Goal: Information Seeking & Learning: Find specific fact

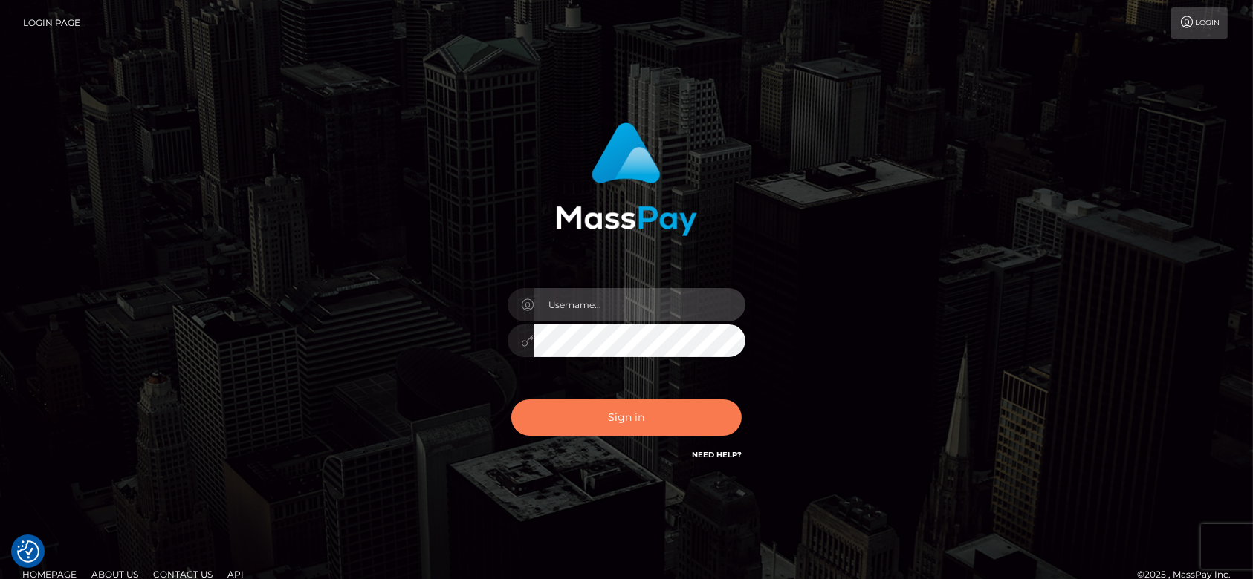
type input "fr.es"
click at [661, 404] on button "Sign in" at bounding box center [626, 418] width 230 height 36
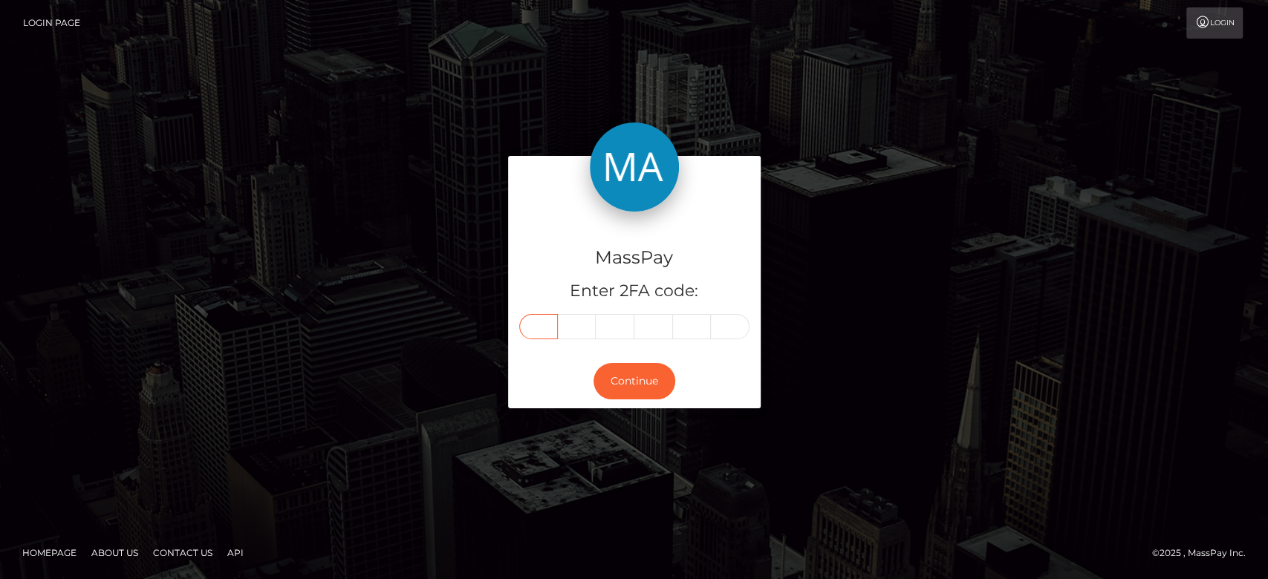
click at [527, 326] on input "text" at bounding box center [538, 326] width 39 height 25
paste input "6"
type input "6"
type input "2"
type input "6"
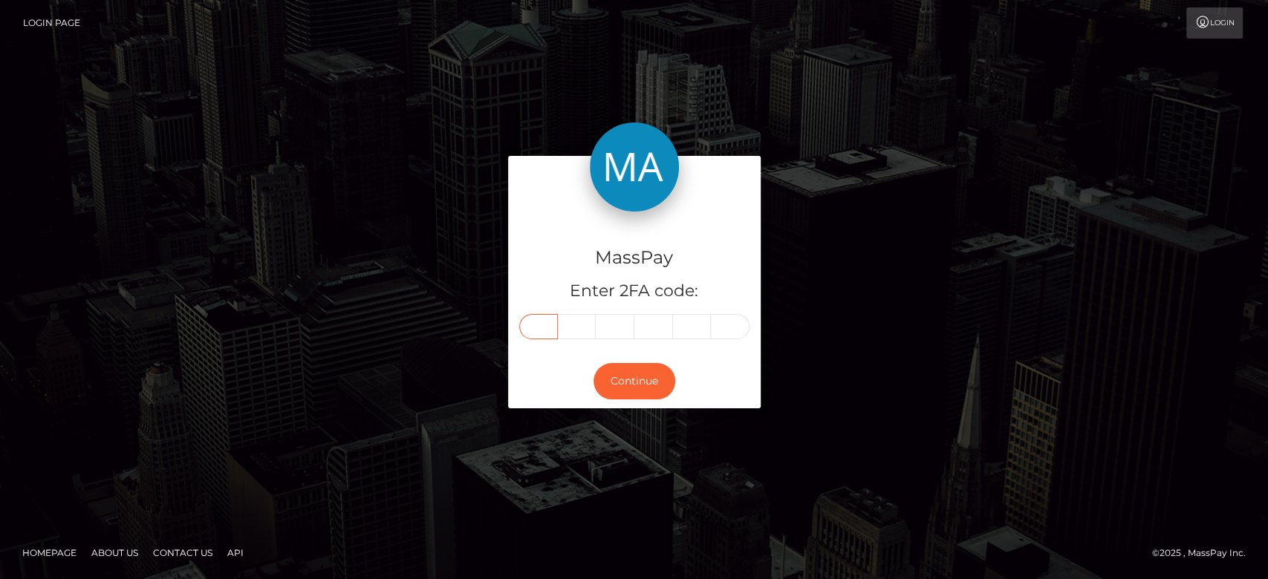
type input "9"
type input "4"
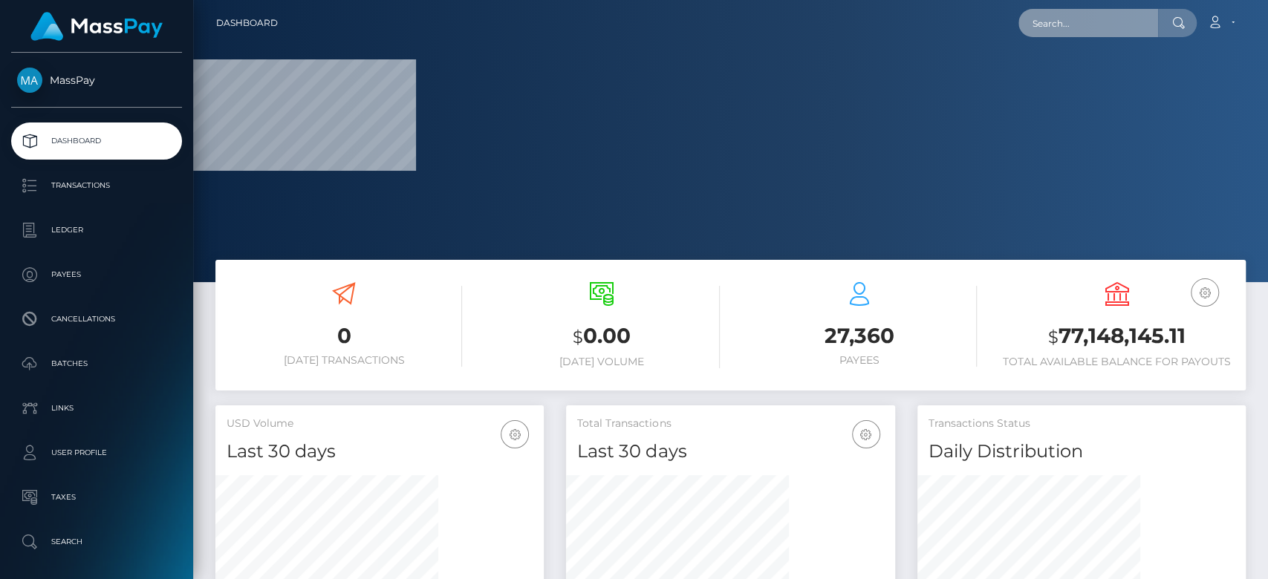
click at [1071, 19] on input "text" at bounding box center [1089, 23] width 140 height 28
paste input "duongthibaylyyb@gmail.com"
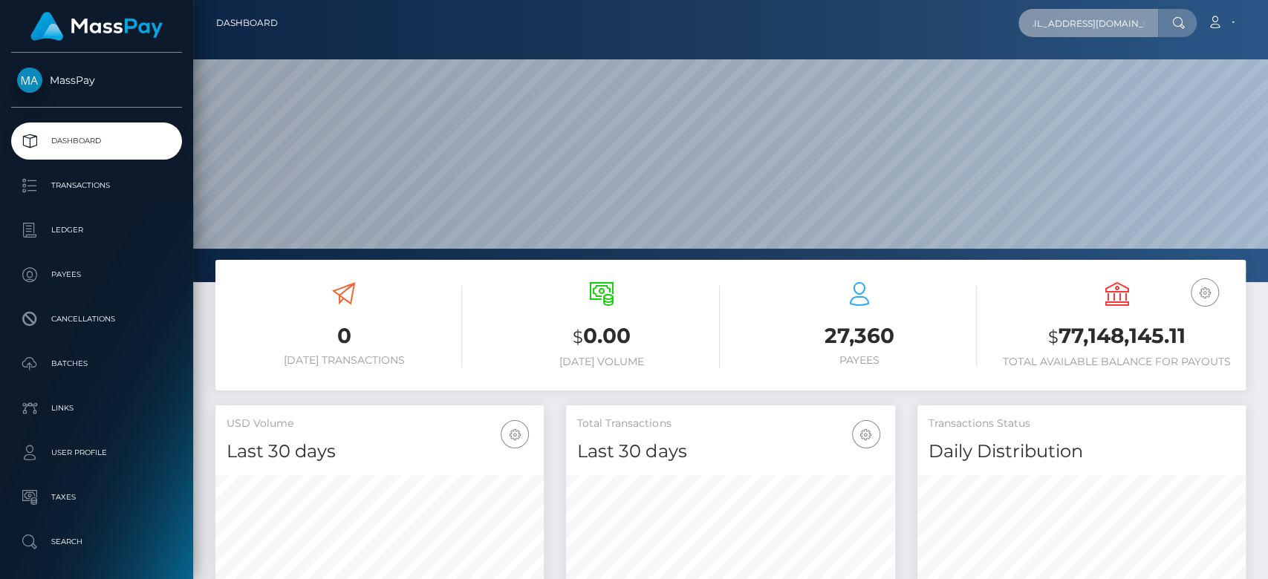
scroll to position [262, 328]
type input "duongthibaylyyb@gmail.com"
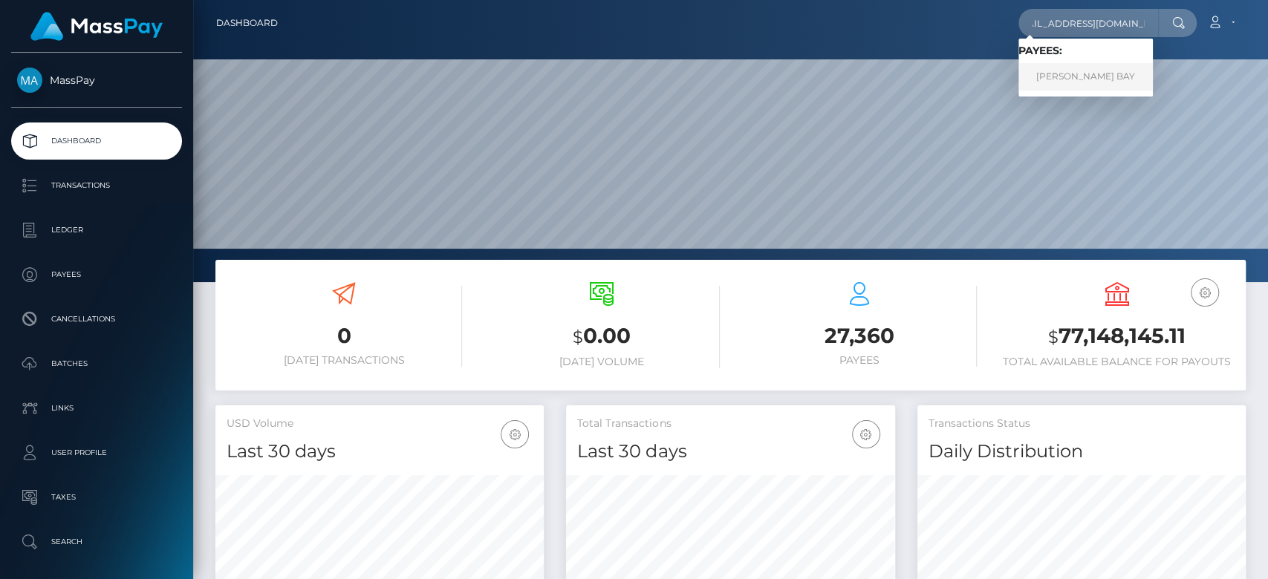
scroll to position [0, 0]
click at [1079, 71] on link "DUONG THI BAY" at bounding box center [1086, 76] width 134 height 27
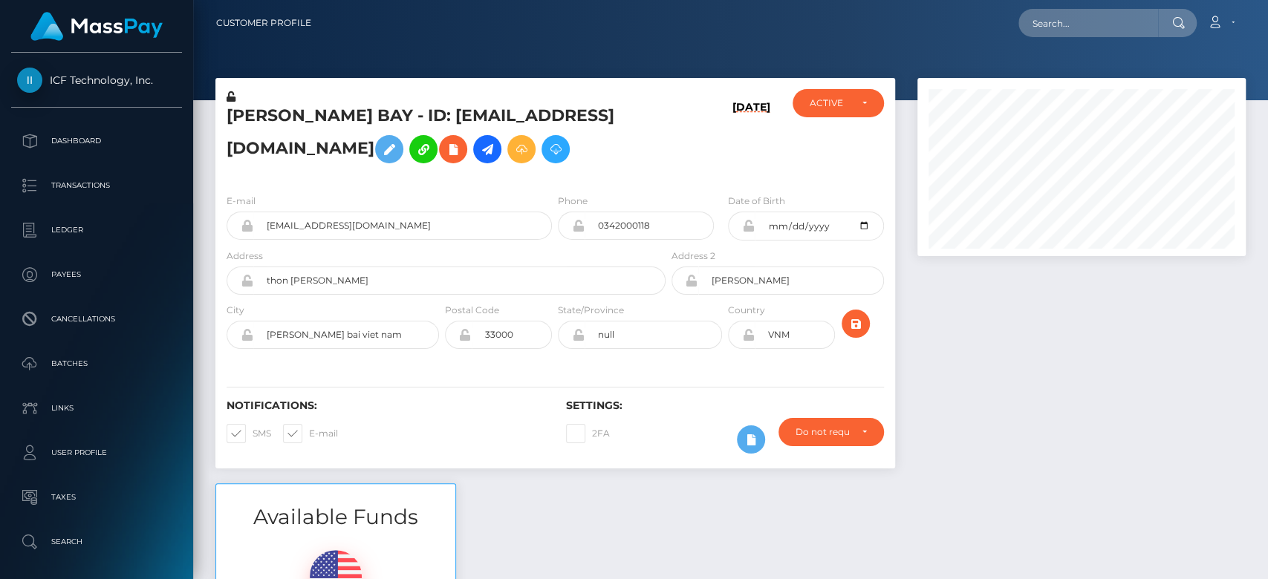
scroll to position [178, 328]
click at [996, 386] on div at bounding box center [1081, 281] width 351 height 406
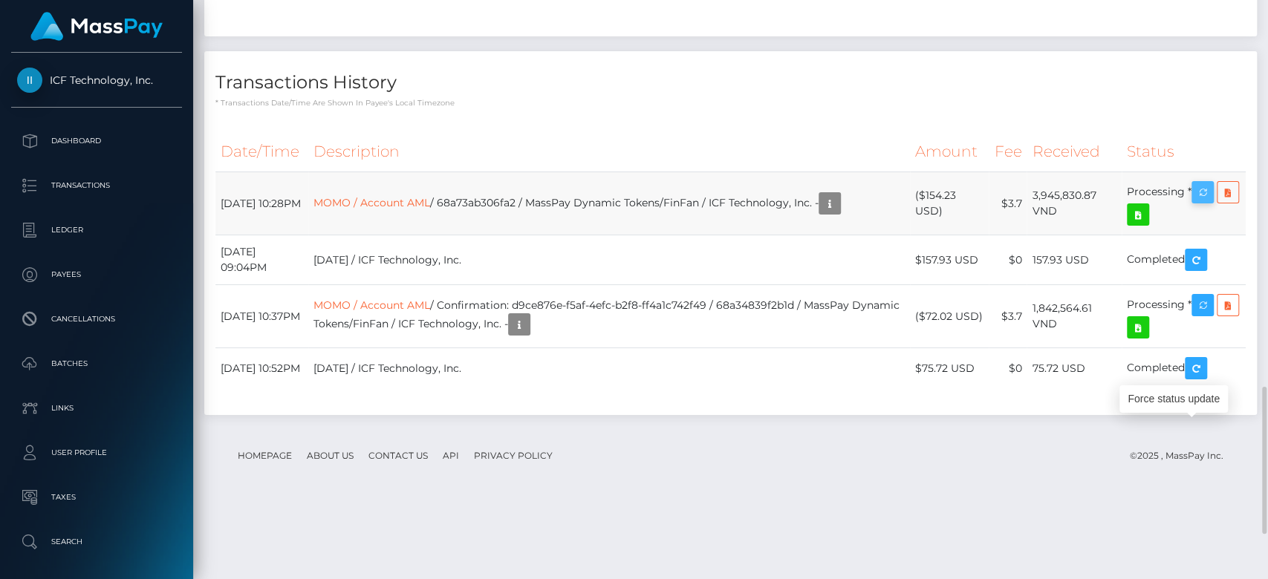
click at [1207, 202] on icon "button" at bounding box center [1203, 193] width 18 height 19
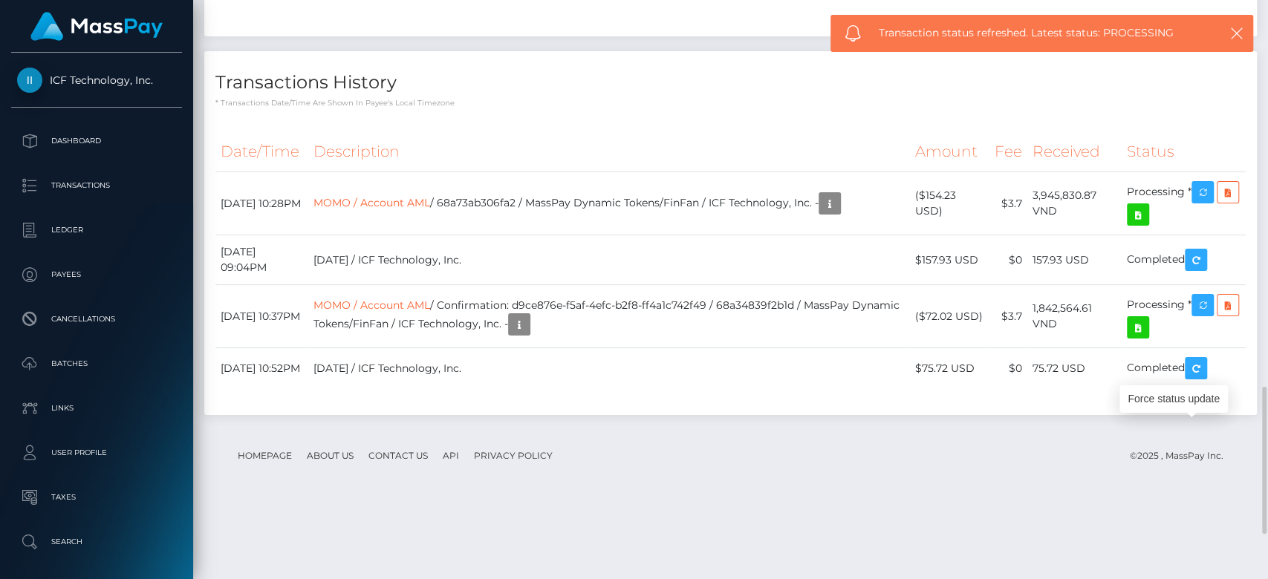
click at [629, 374] on div "Date/Time Description Amount Fee Received Status MOMO / Account AML" at bounding box center [730, 267] width 1053 height 295
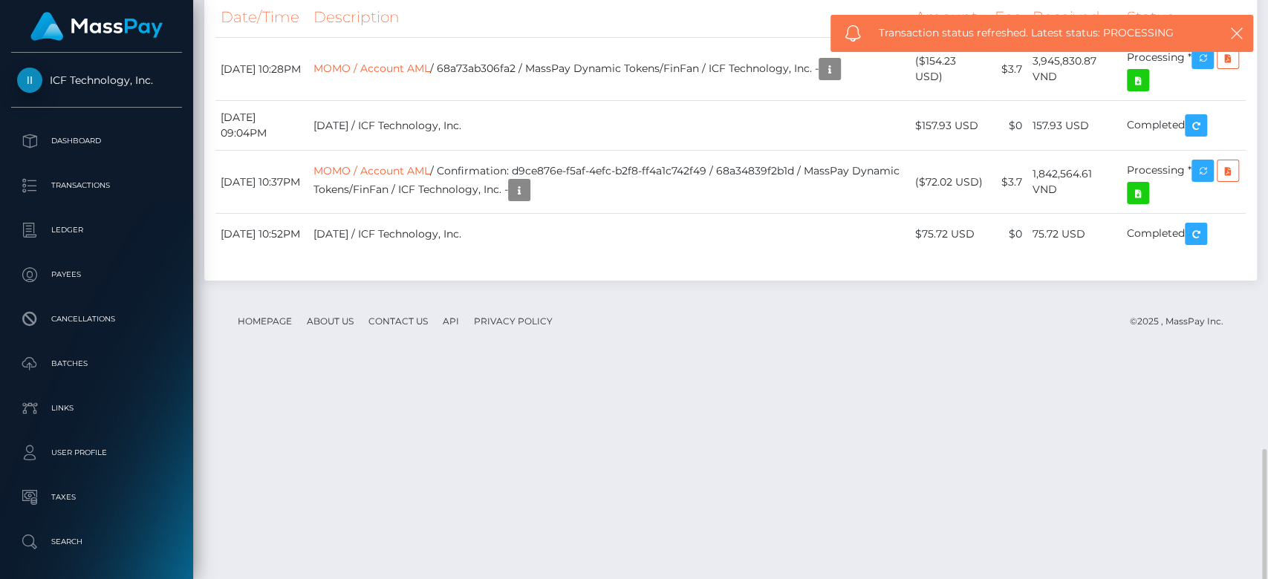
scroll to position [1682, 0]
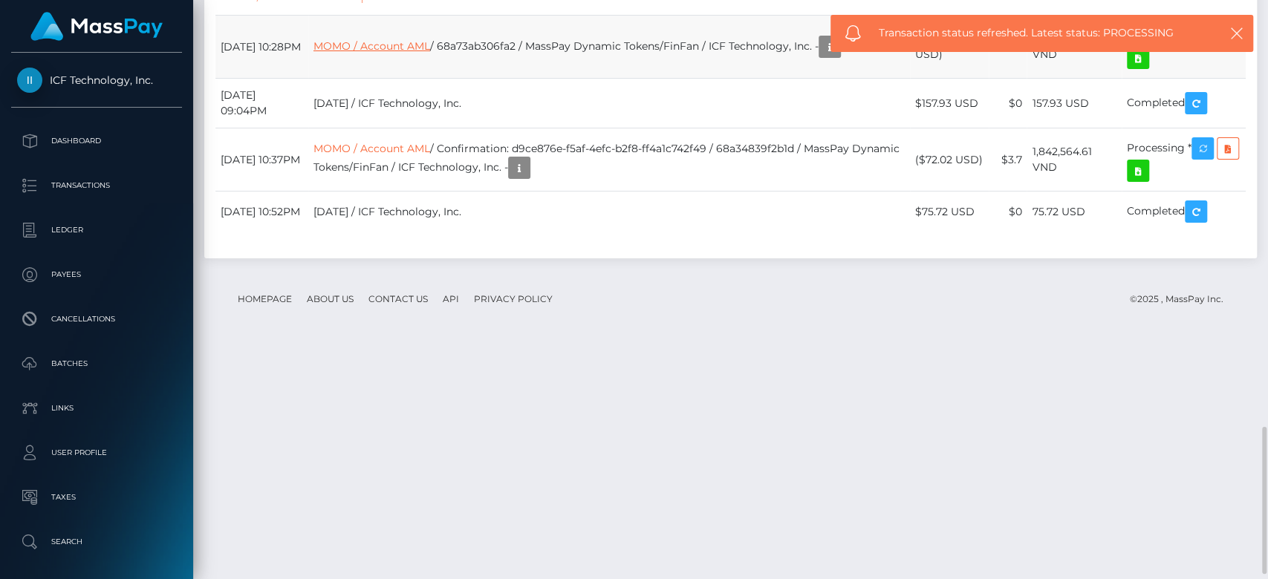
click at [417, 53] on link "MOMO / Account AML" at bounding box center [372, 45] width 117 height 13
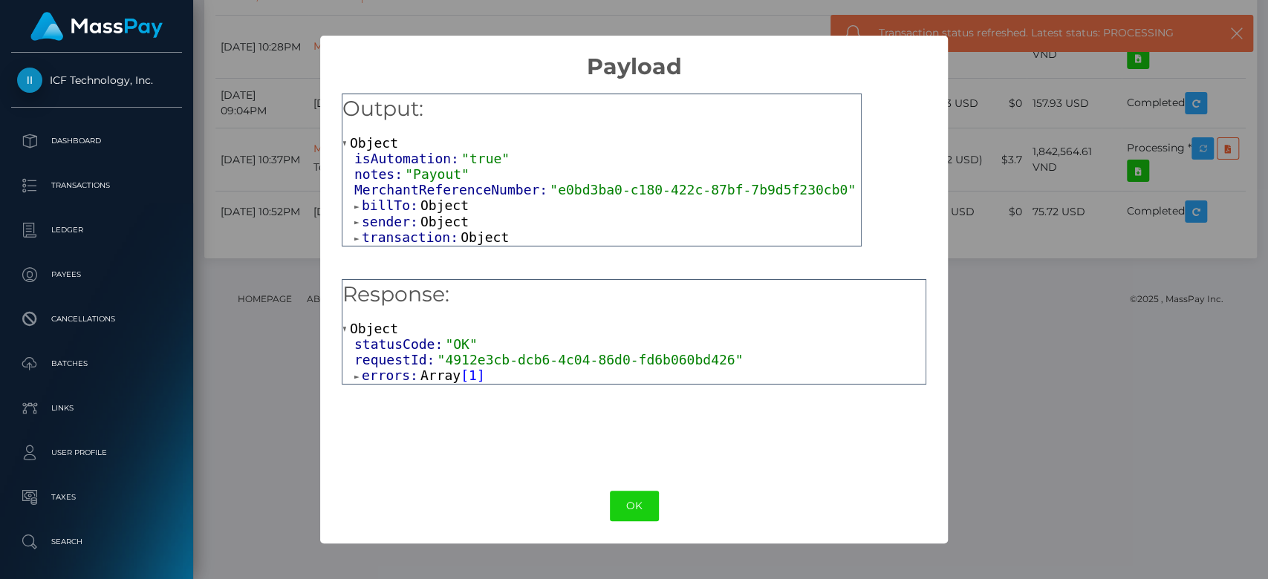
click at [444, 381] on span "Array" at bounding box center [441, 376] width 40 height 16
click at [416, 394] on span "Object" at bounding box center [416, 392] width 48 height 16
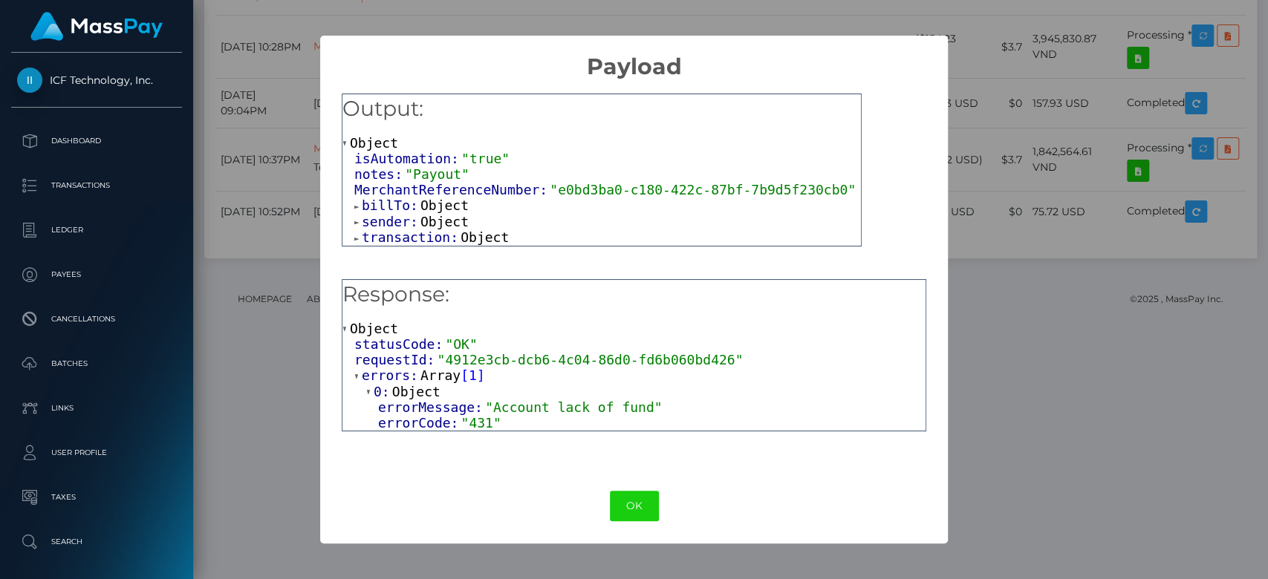
click at [308, 390] on div "× Payload Output: Object isAutomation: "true" notes: "Payout" MerchantReference…" at bounding box center [634, 289] width 1268 height 579
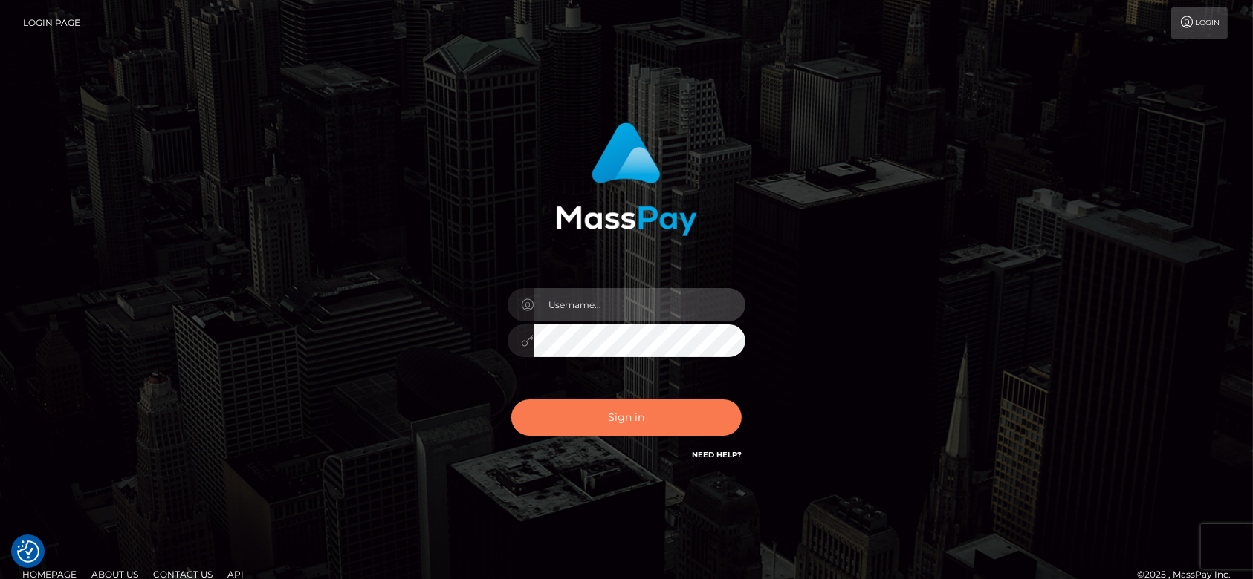
type input "[DOMAIN_NAME]"
click at [640, 425] on button "Sign in" at bounding box center [626, 418] width 230 height 36
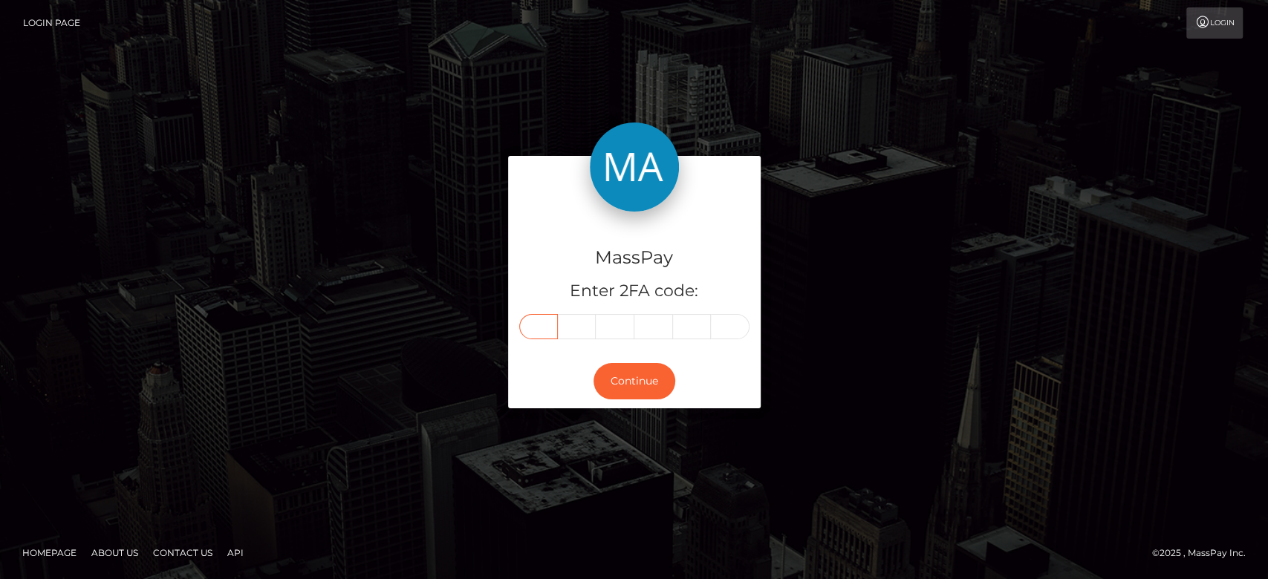
click at [545, 328] on input "text" at bounding box center [538, 326] width 39 height 25
paste input "8"
type input "8"
type input "1"
type input "6"
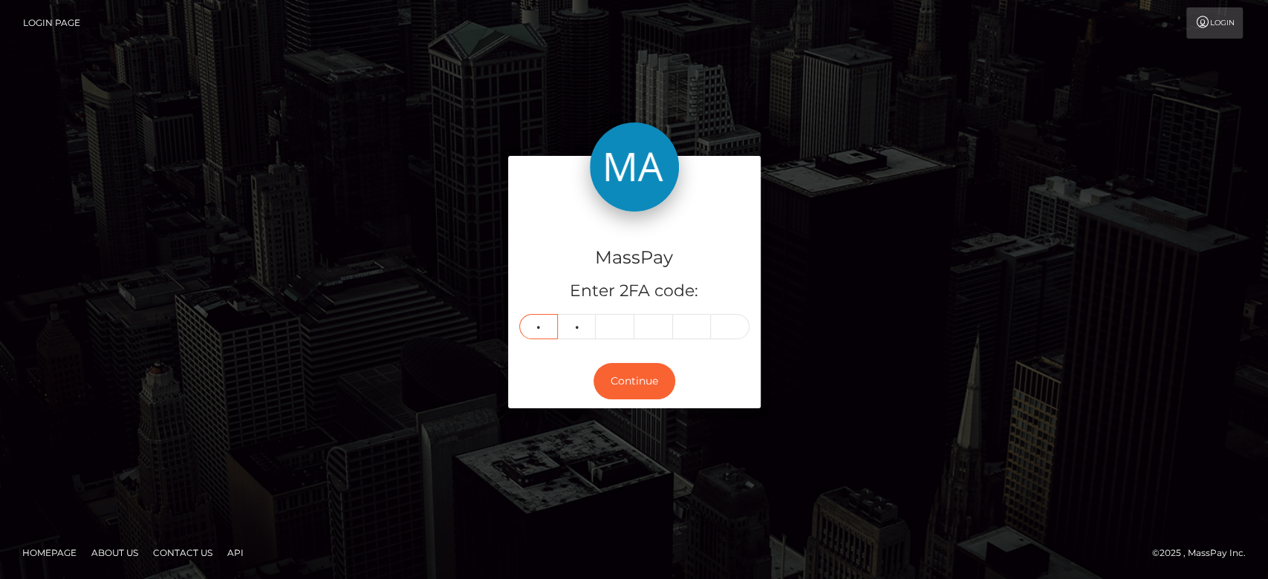
type input "0"
type input "4"
type input "5"
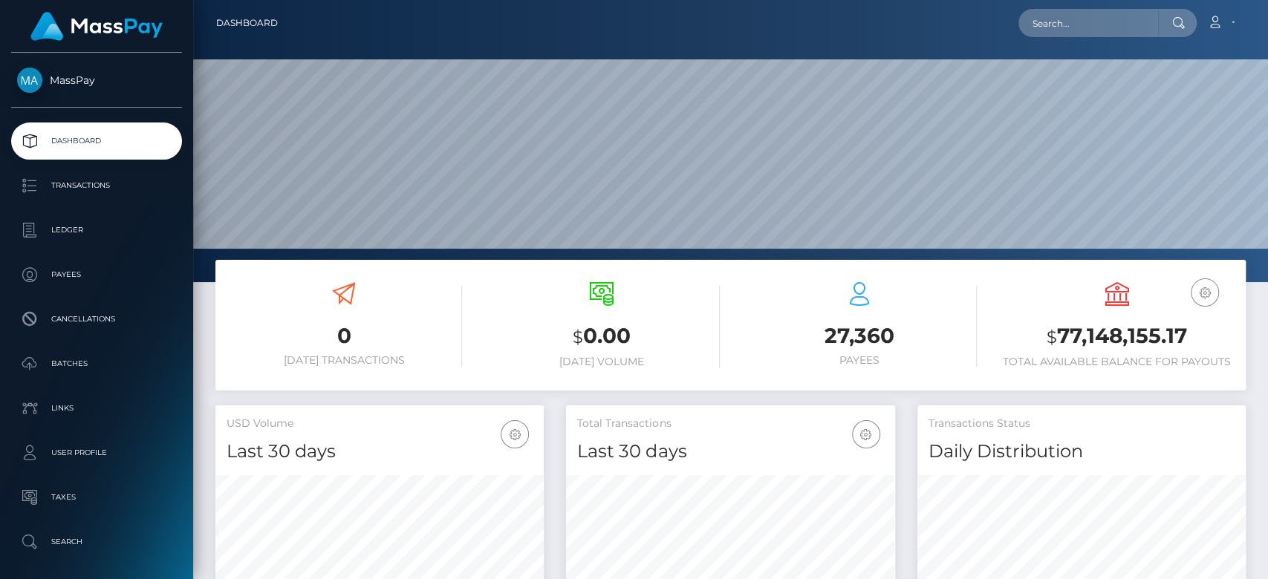
scroll to position [262, 328]
click at [1082, 30] on input "text" at bounding box center [1089, 23] width 140 height 28
paste input "duongthibaylyyb@gmail.com"
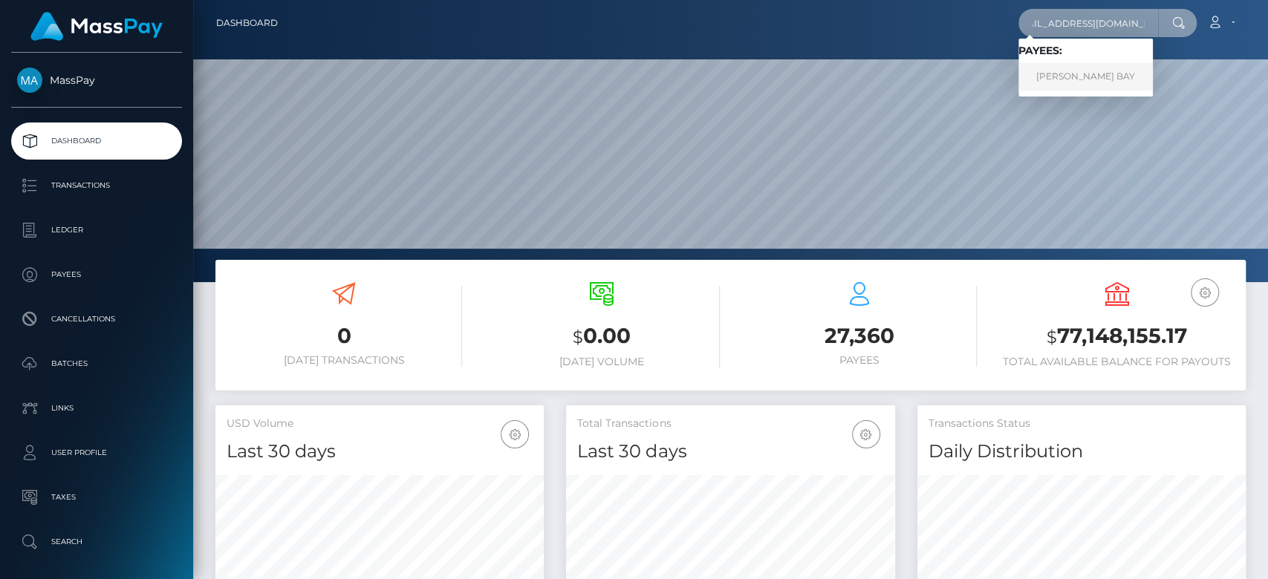
type input "duongthibaylyyb@gmail.com"
click at [1027, 75] on link "DUONG THI BAY" at bounding box center [1086, 76] width 134 height 27
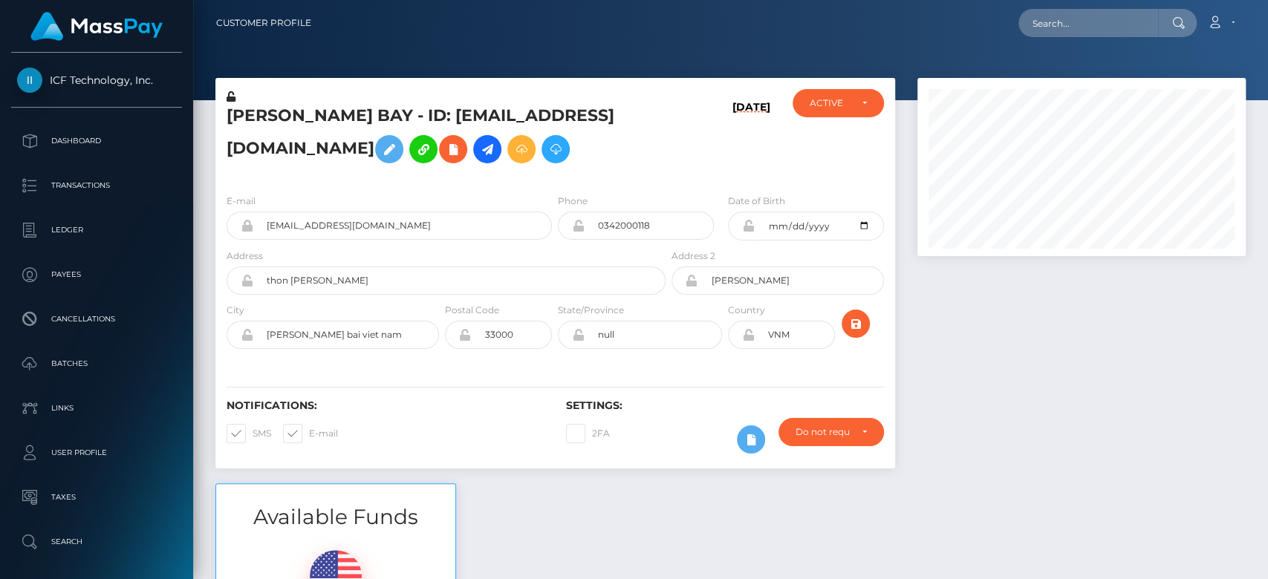
scroll to position [178, 328]
click at [1148, 435] on div at bounding box center [1081, 281] width 351 height 406
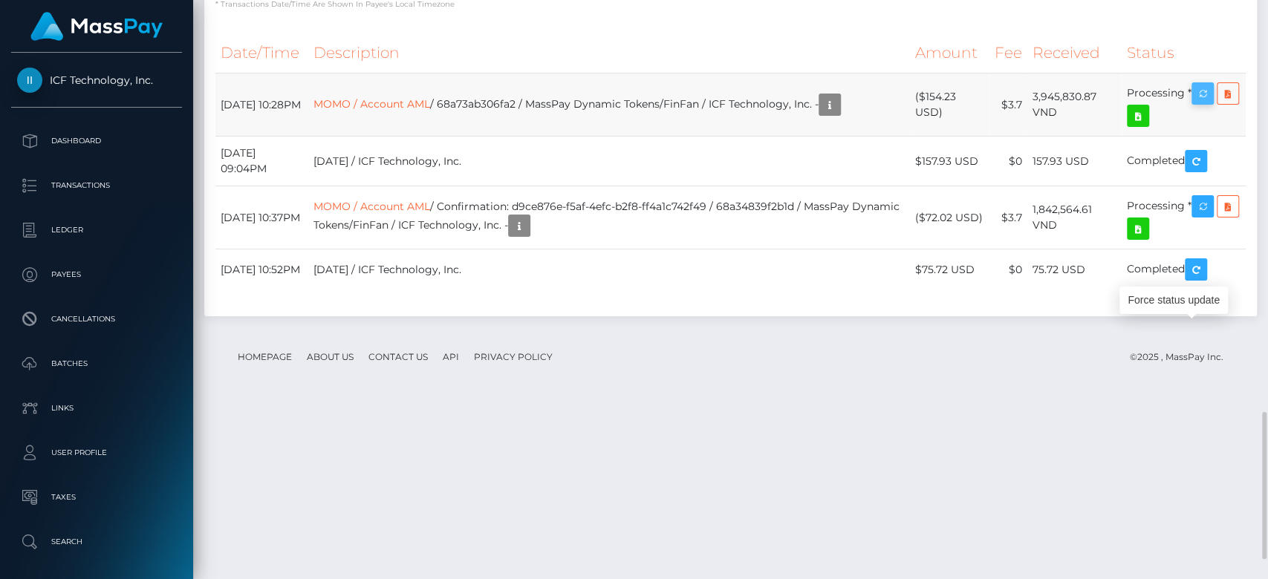
drag, startPoint x: 220, startPoint y: 341, endPoint x: 1207, endPoint y: 345, distance: 986.6
click at [1207, 137] on tr "August 21, 2025 10:28PM MOMO / Account AML / 68a73ab306fa2 / MassPay Dynamic To…" at bounding box center [730, 105] width 1030 height 63
copy tr "August 21, 2025 10:28PM MOMO / Account AML / 68a73ab306fa2 / MassPay Dynamic To…"
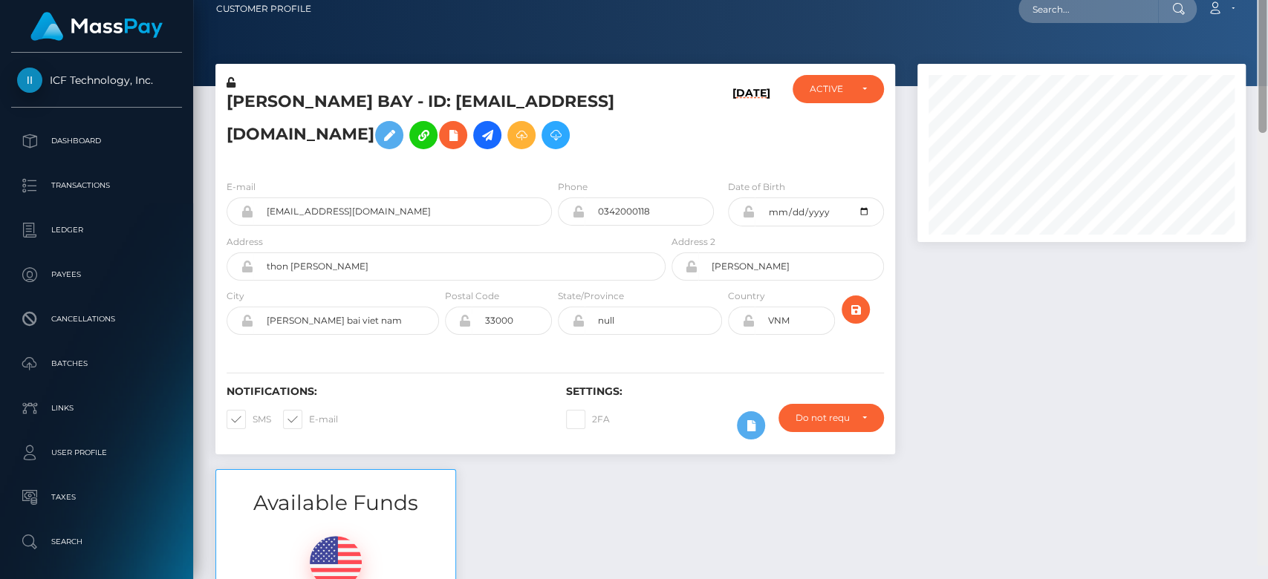
scroll to position [0, 0]
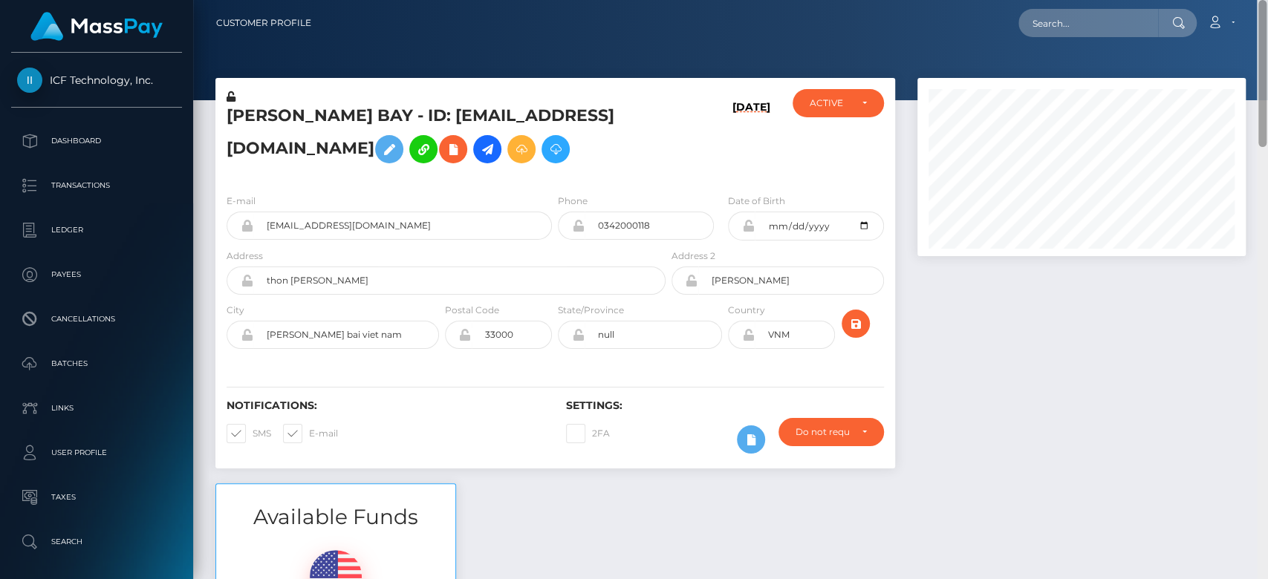
drag, startPoint x: 1265, startPoint y: 434, endPoint x: 1262, endPoint y: -5, distance: 439.1
click at [1262, 0] on html "ICF Technology, Inc. Dashboard Transactions Ledger Payees Batches" at bounding box center [634, 289] width 1268 height 579
click at [1224, 340] on div at bounding box center [1081, 281] width 351 height 406
click at [1262, 340] on div at bounding box center [1262, 290] width 11 height 580
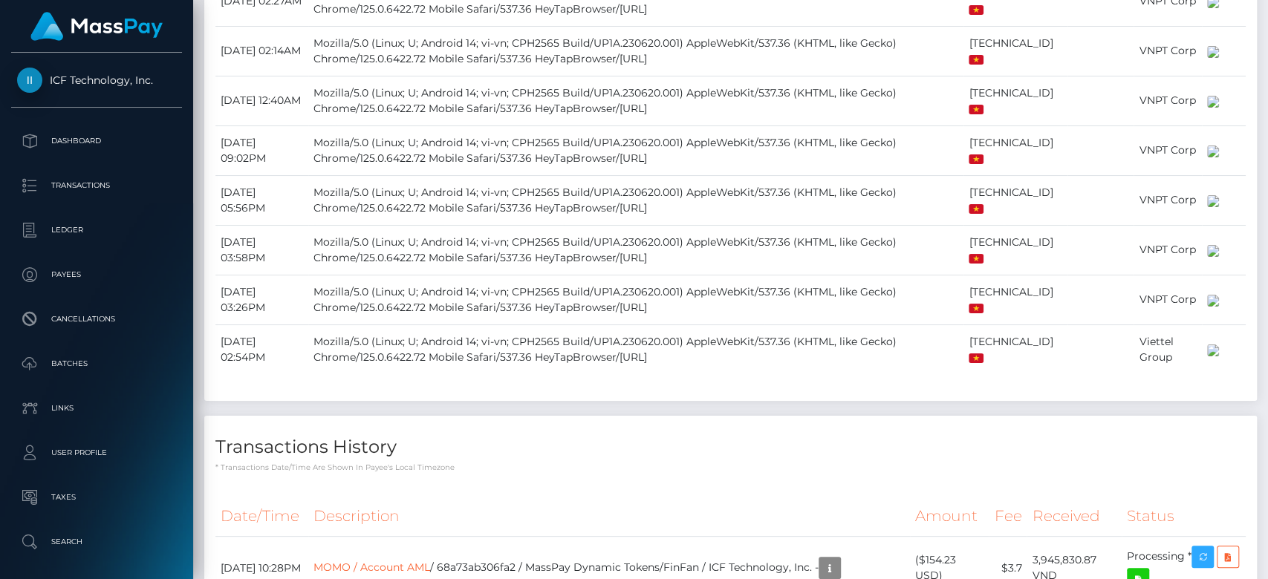
click at [1262, 340] on div at bounding box center [1263, 368] width 8 height 147
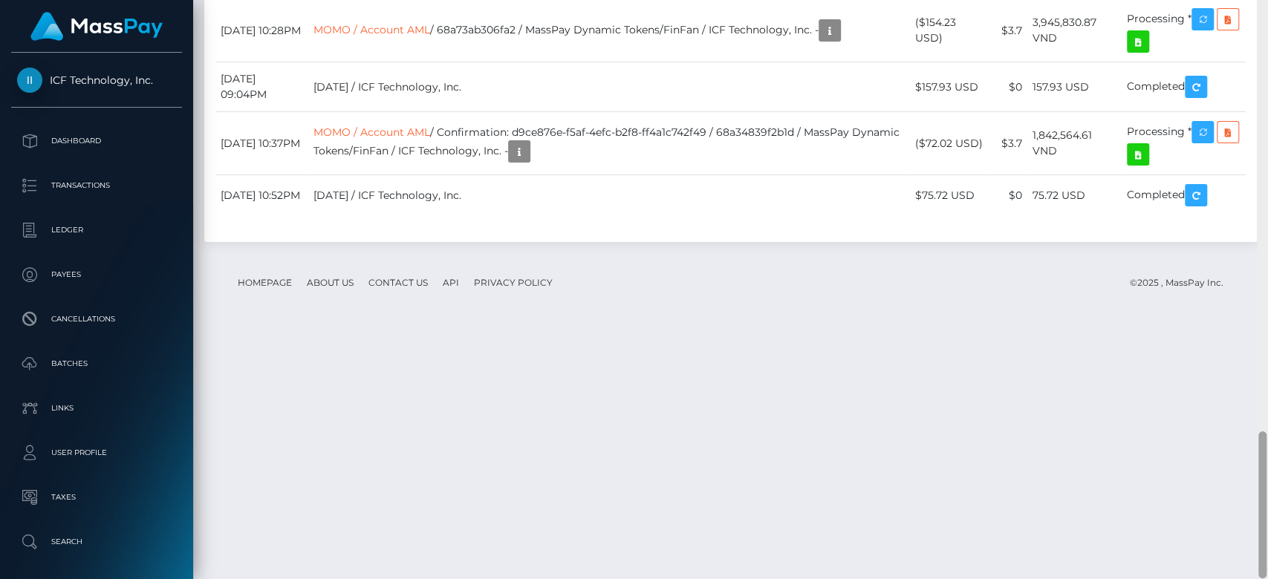
scroll to position [1704, 0]
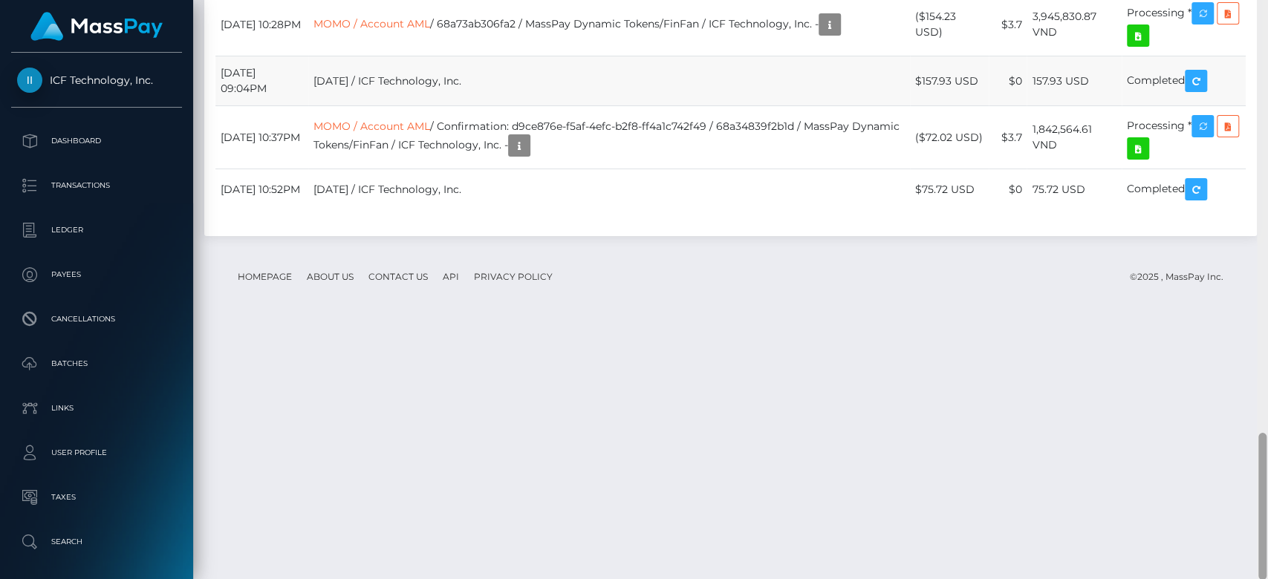
drag, startPoint x: 1262, startPoint y: 340, endPoint x: 661, endPoint y: 304, distance: 601.3
click at [1264, 496] on div at bounding box center [1263, 506] width 8 height 147
click at [430, 30] on link "MOMO / Account AML" at bounding box center [372, 23] width 117 height 13
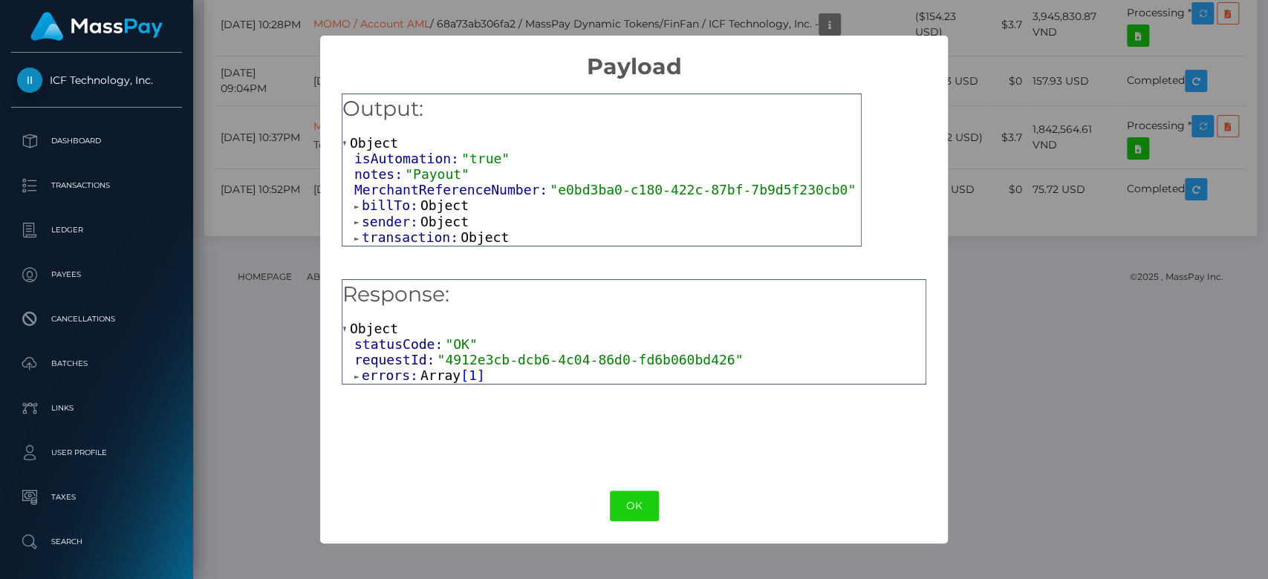
click at [441, 374] on span "Array" at bounding box center [441, 376] width 40 height 16
click at [418, 392] on span "Object" at bounding box center [416, 392] width 48 height 16
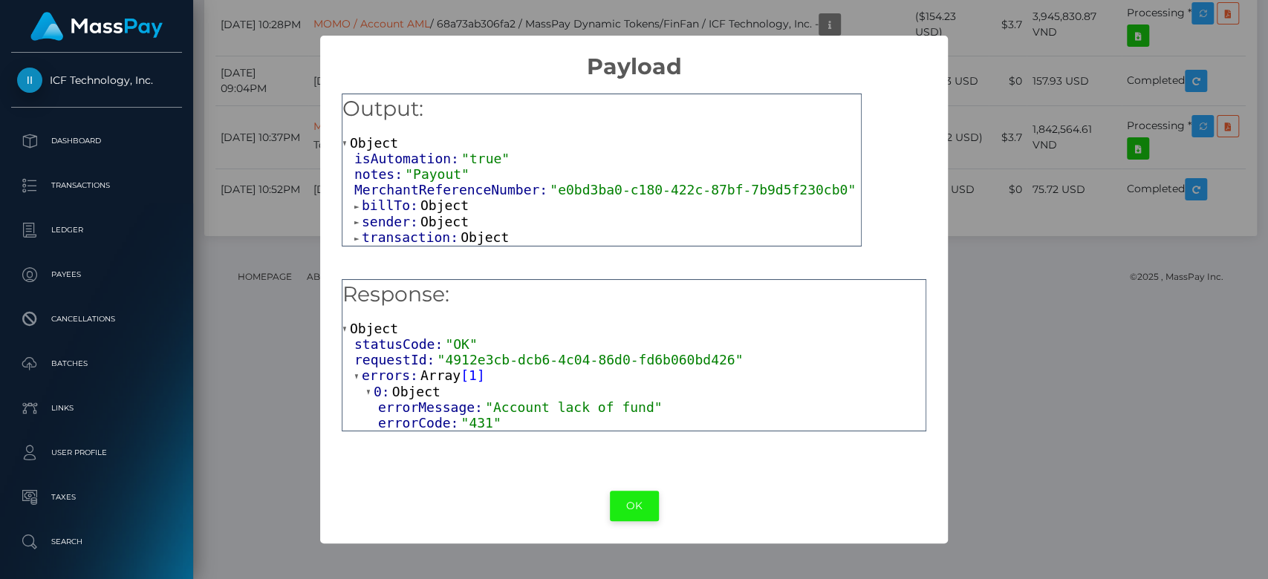
click at [630, 502] on button "OK" at bounding box center [634, 506] width 49 height 30
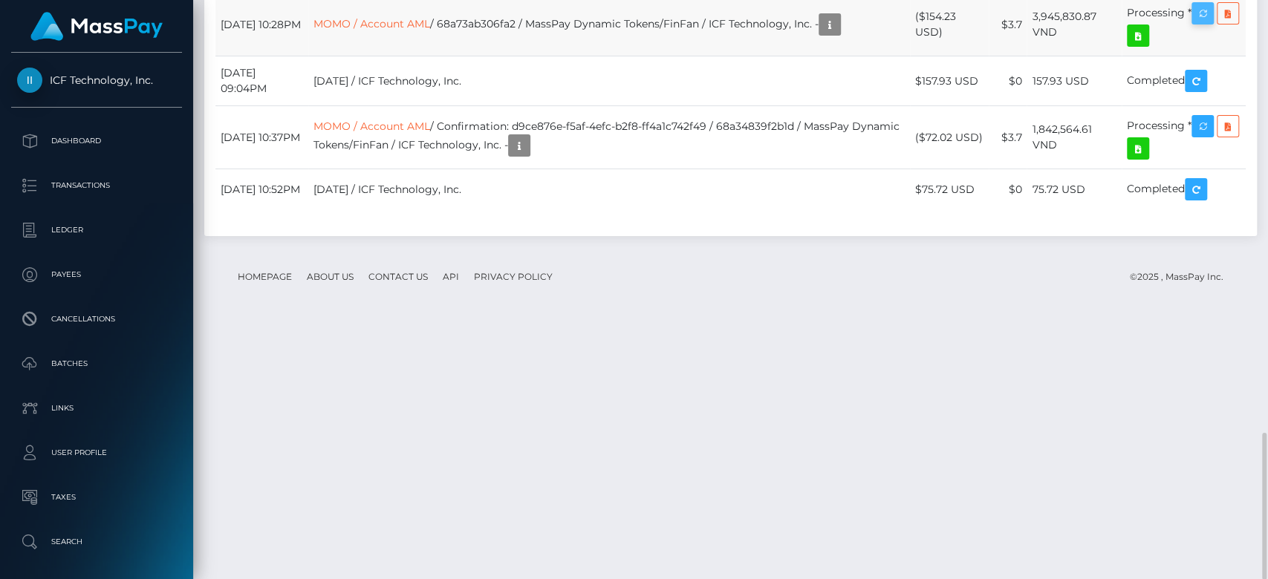
scroll to position [178, 328]
click at [1208, 23] on icon "button" at bounding box center [1203, 13] width 18 height 19
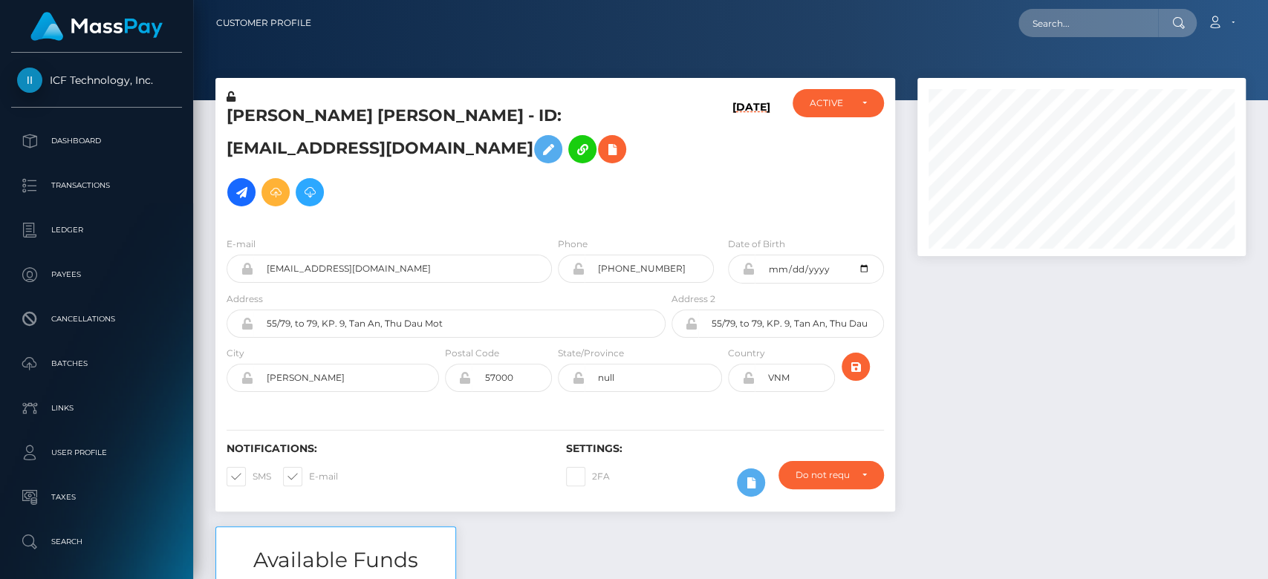
scroll to position [178, 328]
click at [1151, 390] on div at bounding box center [1081, 302] width 351 height 449
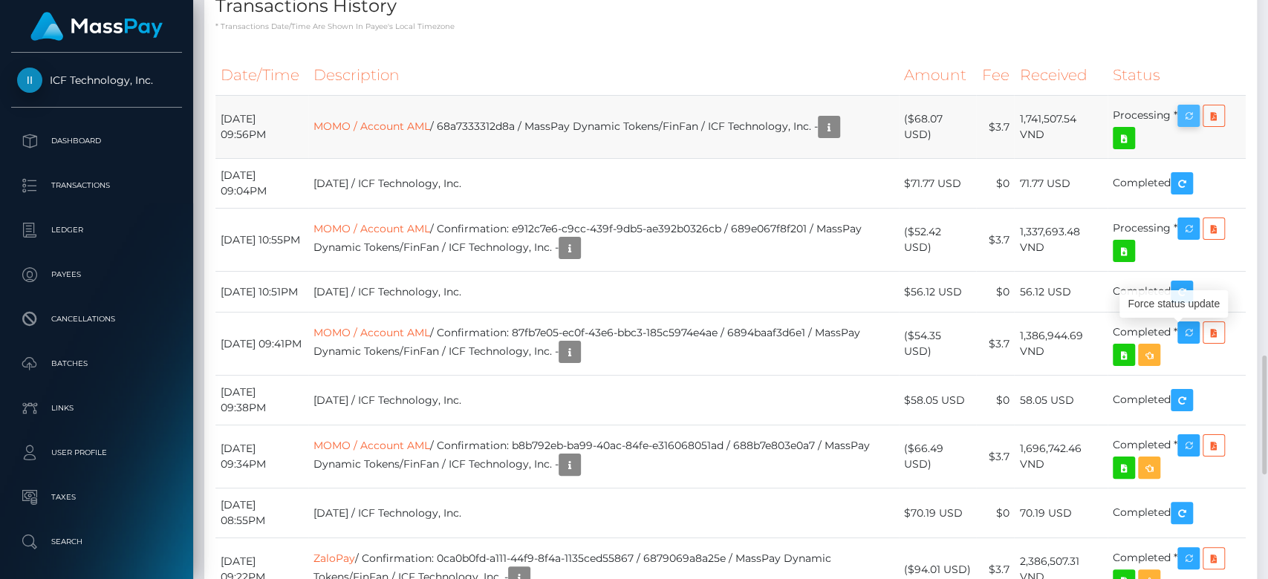
click at [1191, 126] on icon "button" at bounding box center [1189, 116] width 18 height 19
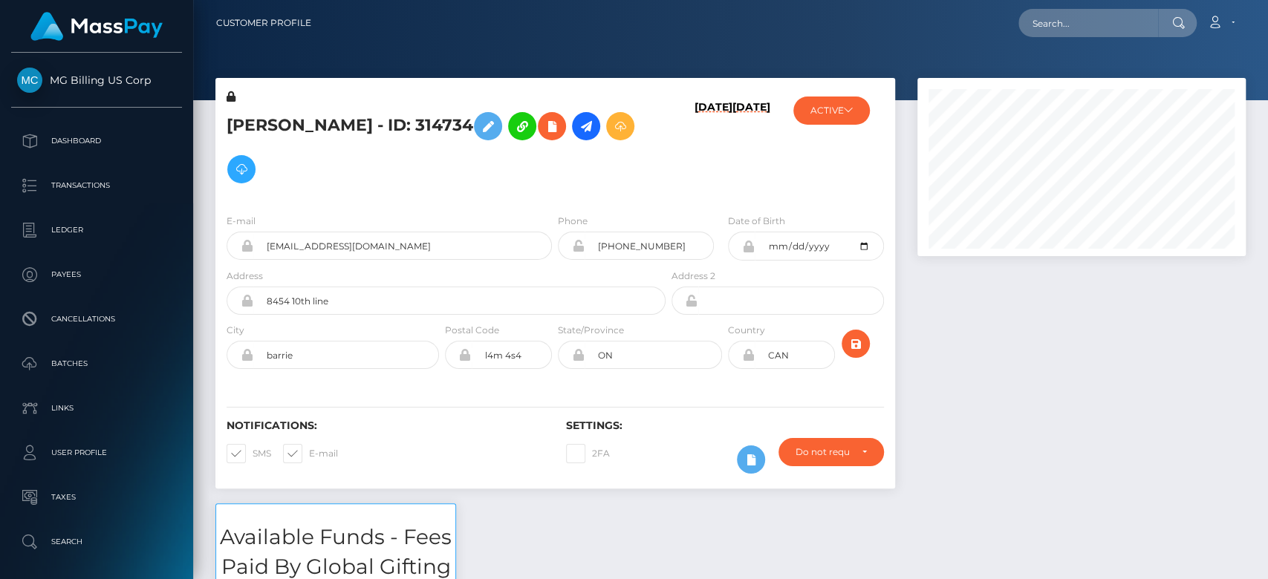
scroll to position [178, 328]
click at [1032, 369] on div at bounding box center [1081, 291] width 351 height 426
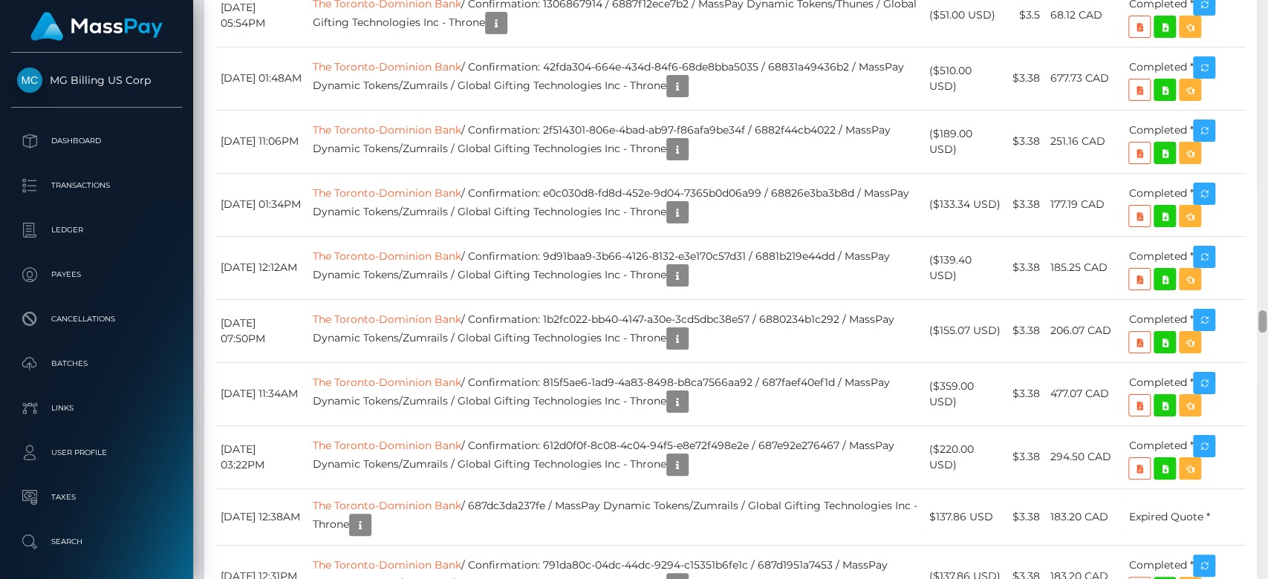
scroll to position [7885, 0]
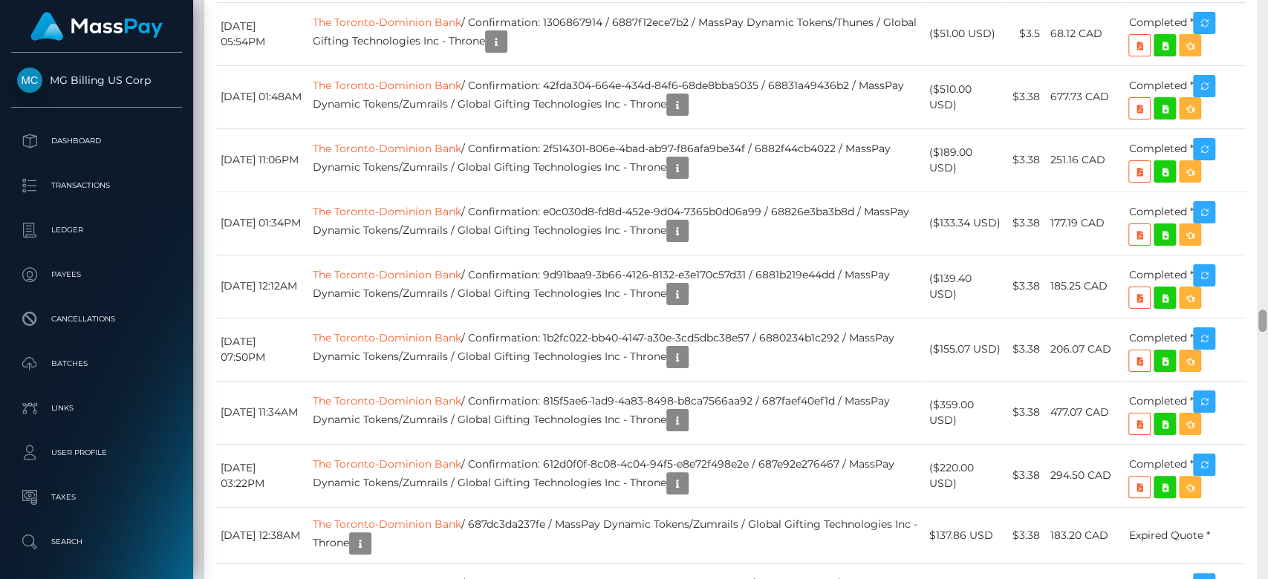
drag, startPoint x: 1263, startPoint y: 15, endPoint x: 1267, endPoint y: 313, distance: 297.9
click at [1267, 313] on div at bounding box center [1262, 290] width 11 height 580
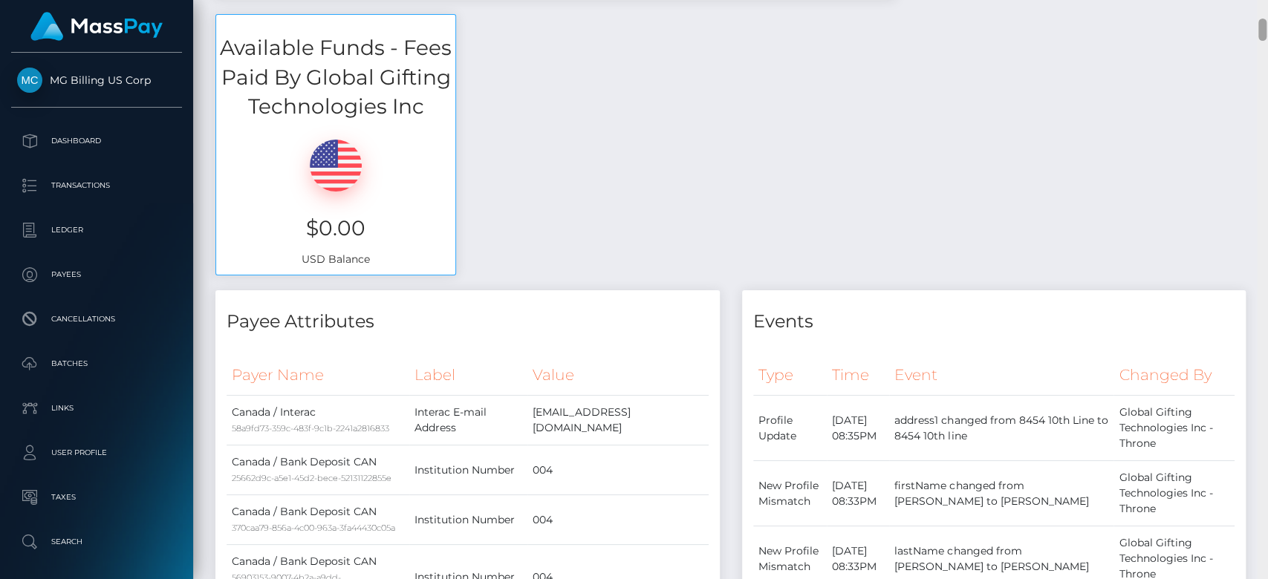
scroll to position [0, 0]
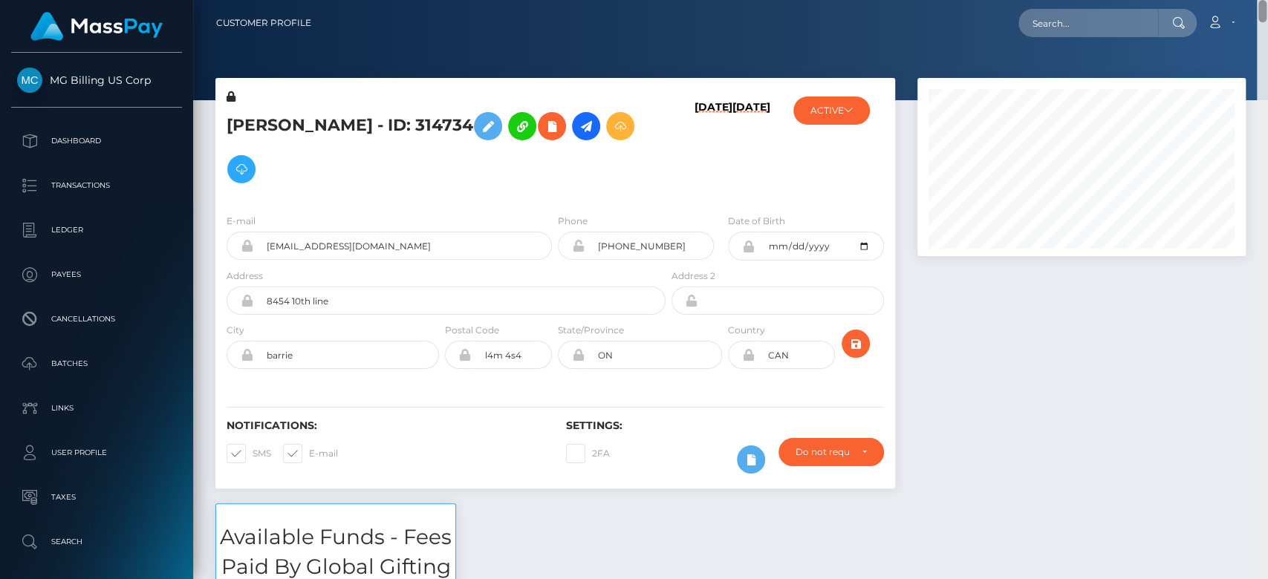
drag, startPoint x: 1262, startPoint y: 303, endPoint x: 1257, endPoint y: -15, distance: 318.0
click at [1257, 0] on html "MG Billing US Corp Dashboard Transactions Ledger Payees Batches" at bounding box center [634, 289] width 1268 height 579
click at [848, 105] on button "ACTIVE" at bounding box center [831, 111] width 77 height 28
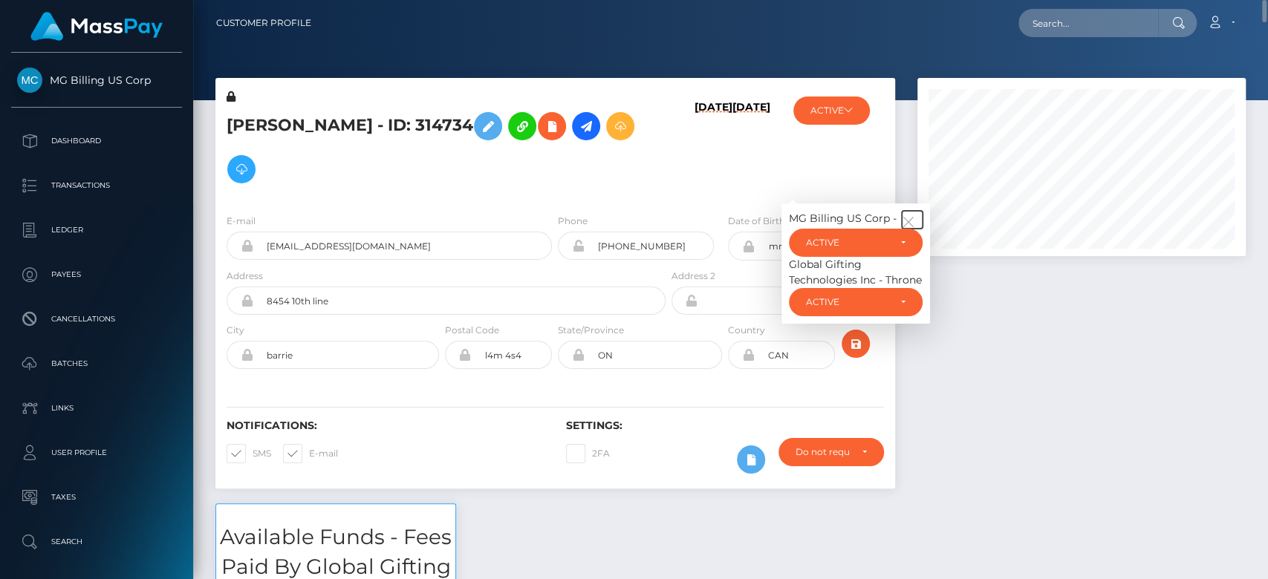
click at [909, 218] on icon "button" at bounding box center [908, 221] width 13 height 13
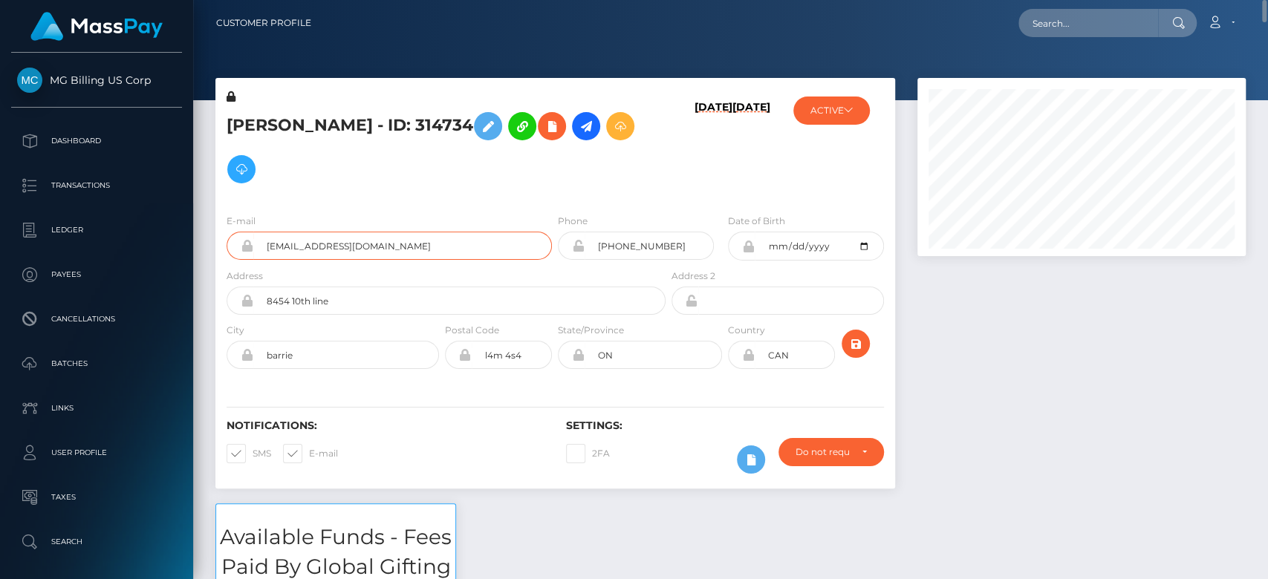
drag, startPoint x: 340, startPoint y: 247, endPoint x: 265, endPoint y: 246, distance: 74.3
click at [265, 246] on input "[EMAIL_ADDRESS][DOMAIN_NAME]" at bounding box center [402, 246] width 299 height 28
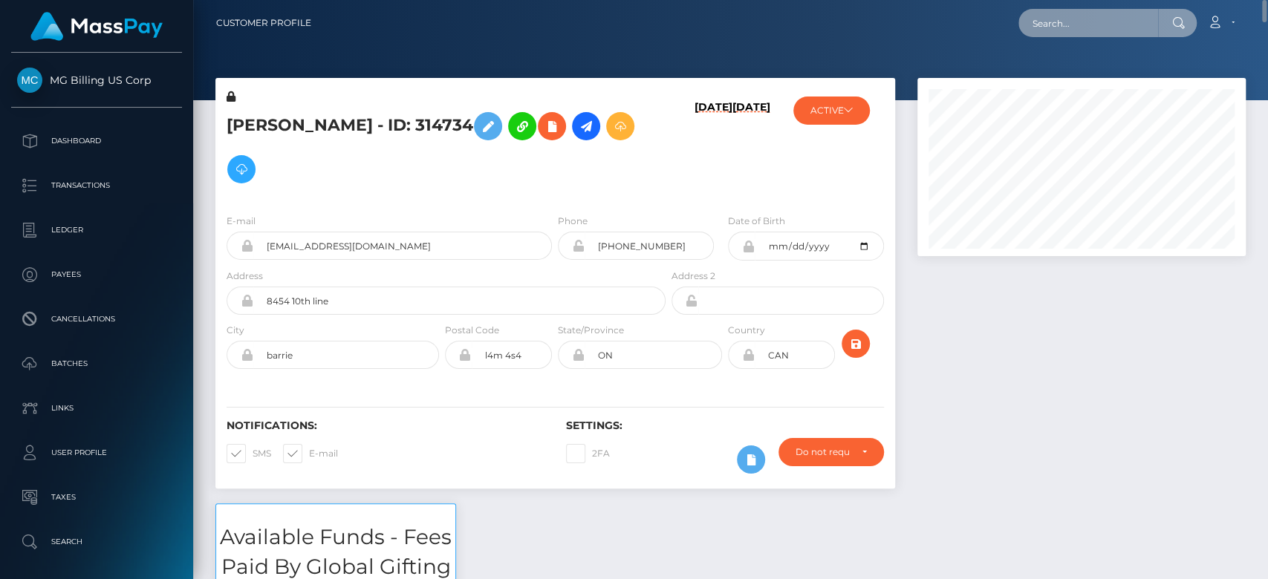
click at [1033, 18] on input "text" at bounding box center [1089, 23] width 140 height 28
paste input "llleee@live.ca"
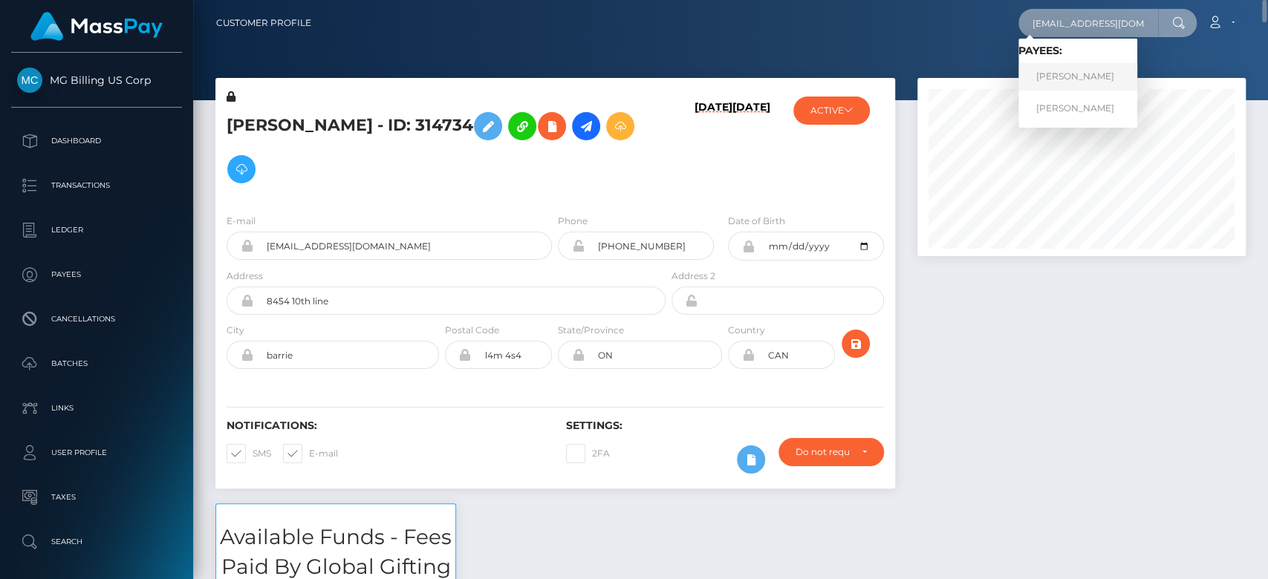
type input "llleee@live.ca"
click at [1082, 76] on link "Dean ONeil jones" at bounding box center [1078, 76] width 119 height 27
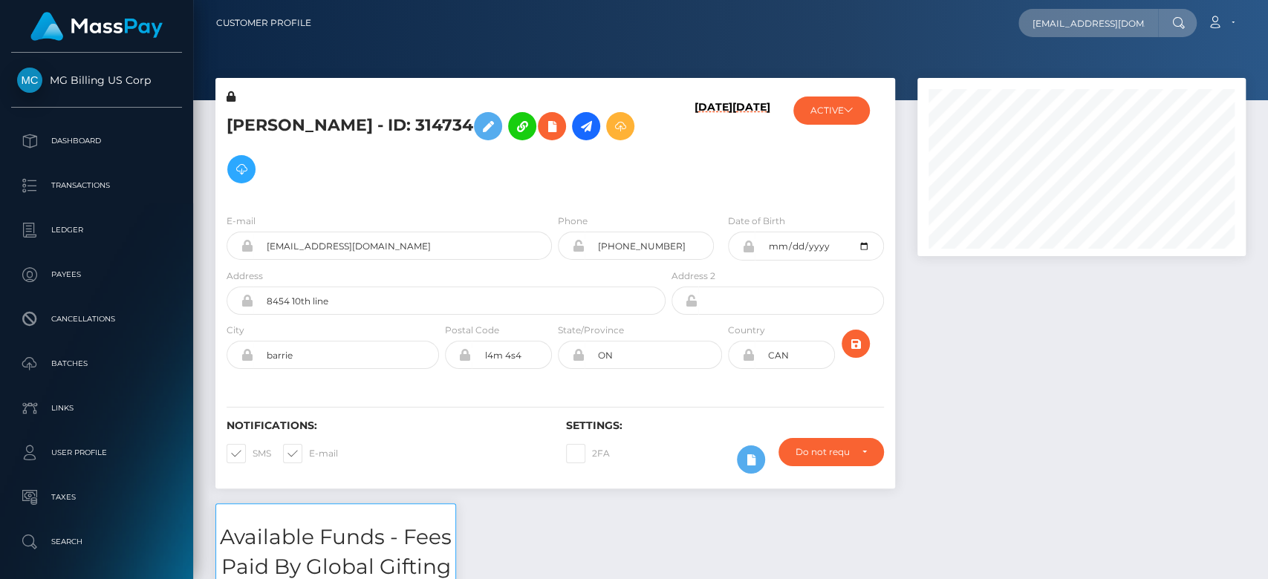
scroll to position [178, 328]
type input "[EMAIL_ADDRESS][DOMAIN_NAME]"
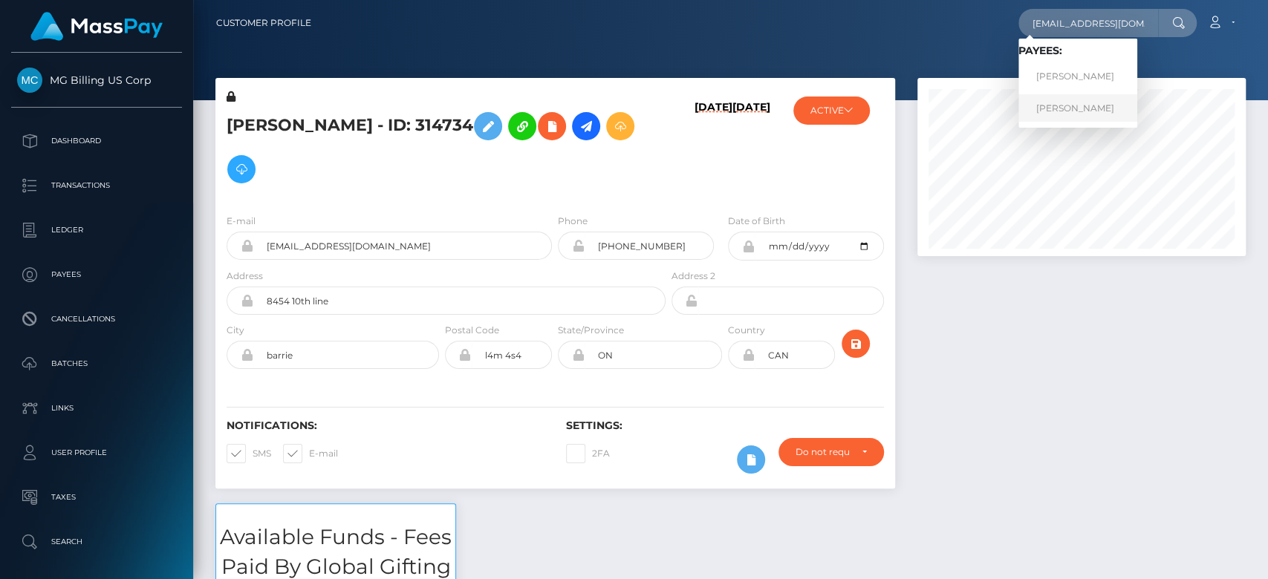
click at [1085, 97] on link "[PERSON_NAME]" at bounding box center [1078, 107] width 119 height 27
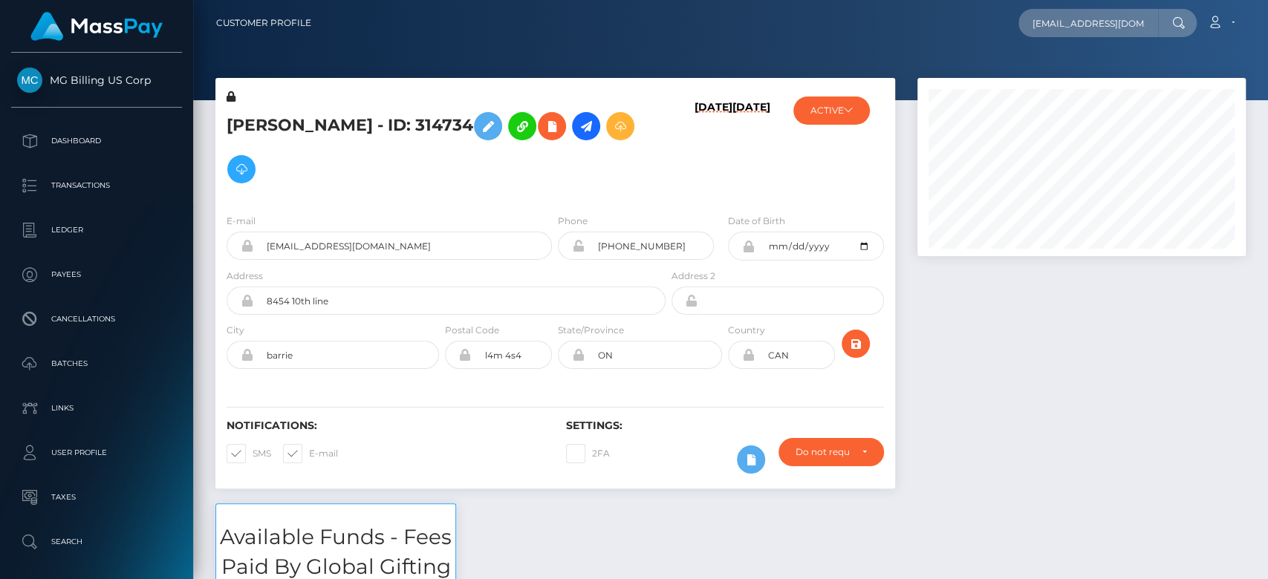
click at [950, 342] on div at bounding box center [1081, 291] width 351 height 426
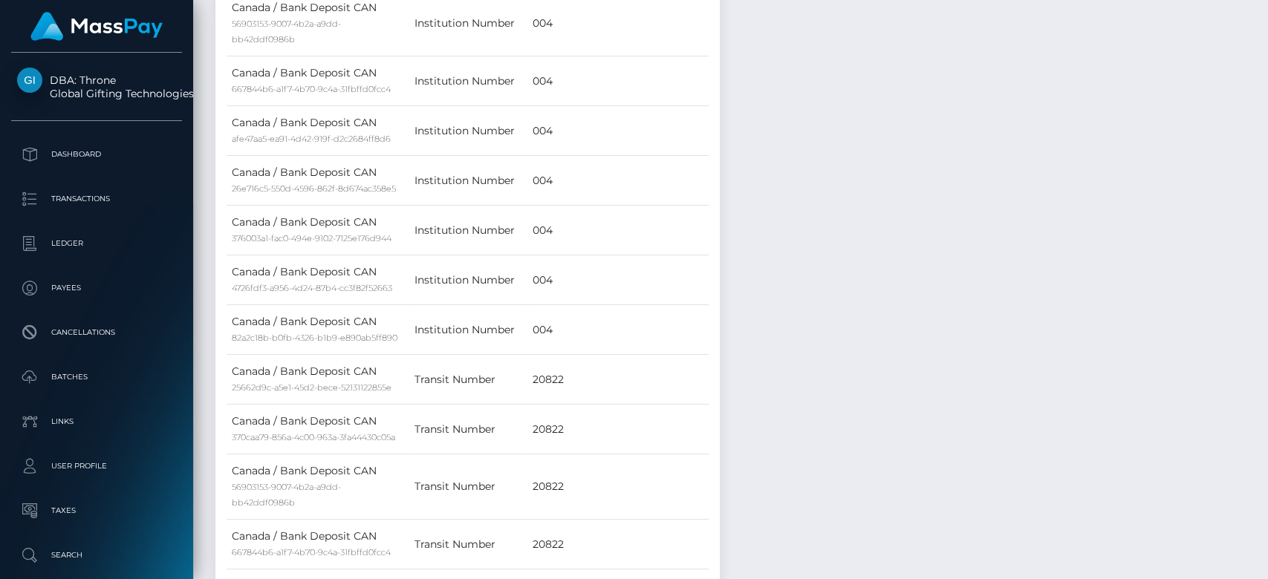
scroll to position [178, 328]
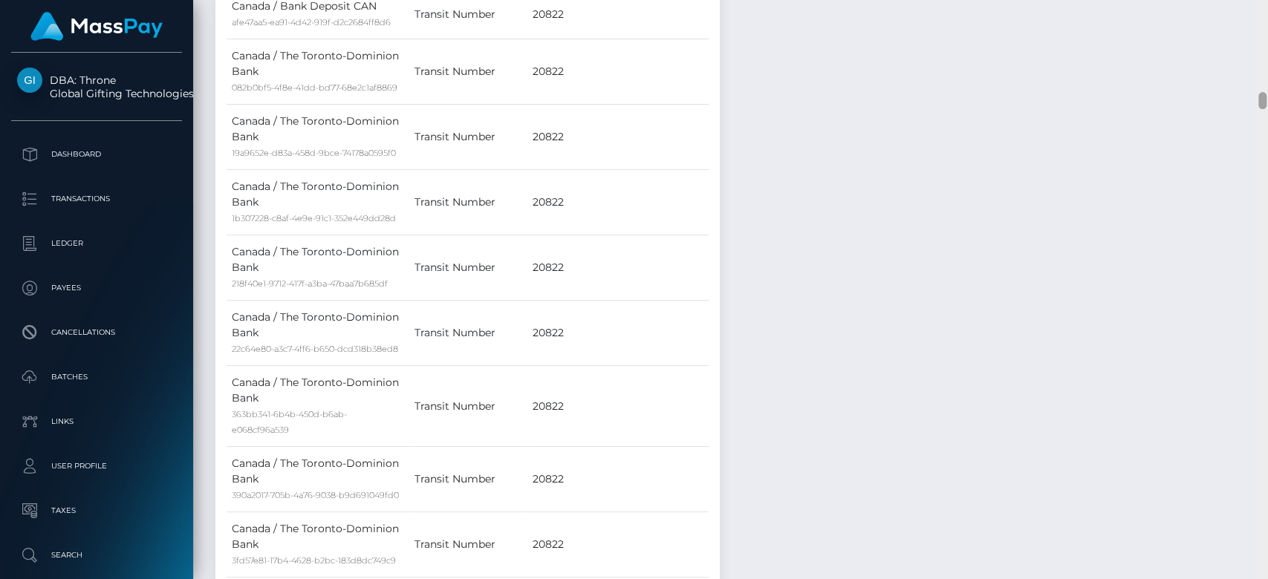
drag, startPoint x: 0, startPoint y: 0, endPoint x: 1262, endPoint y: 199, distance: 1277.9
click at [1262, 199] on div at bounding box center [1262, 290] width 11 height 580
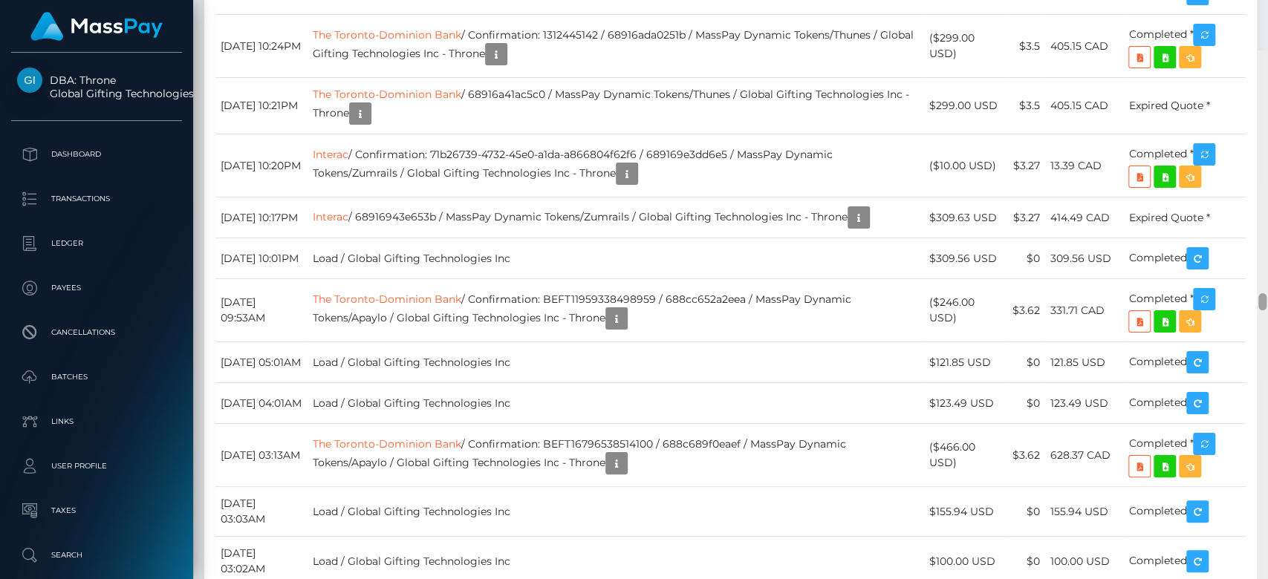
scroll to position [8165, 0]
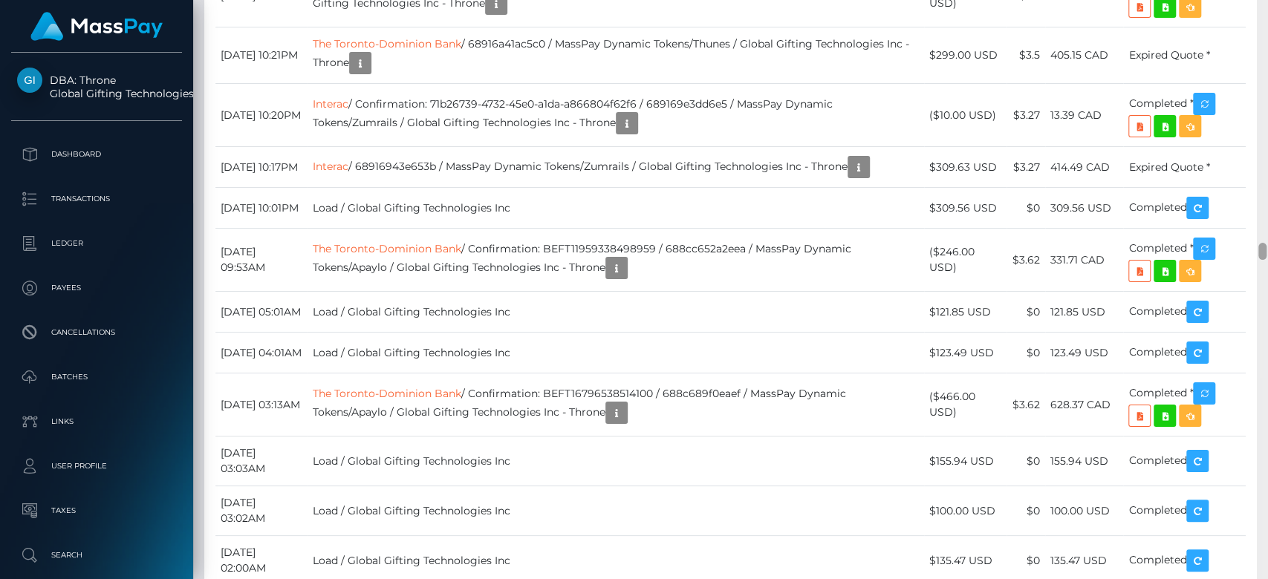
drag, startPoint x: 1264, startPoint y: 148, endPoint x: 1267, endPoint y: 247, distance: 98.8
click at [1267, 247] on div at bounding box center [1262, 290] width 11 height 580
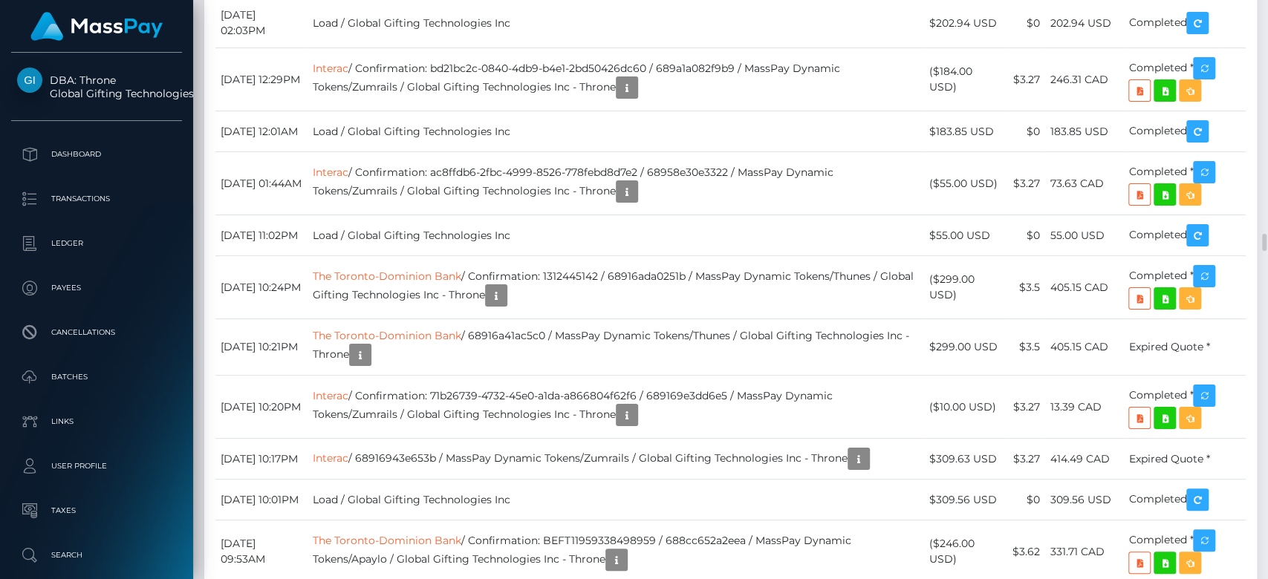
scroll to position [7851, 0]
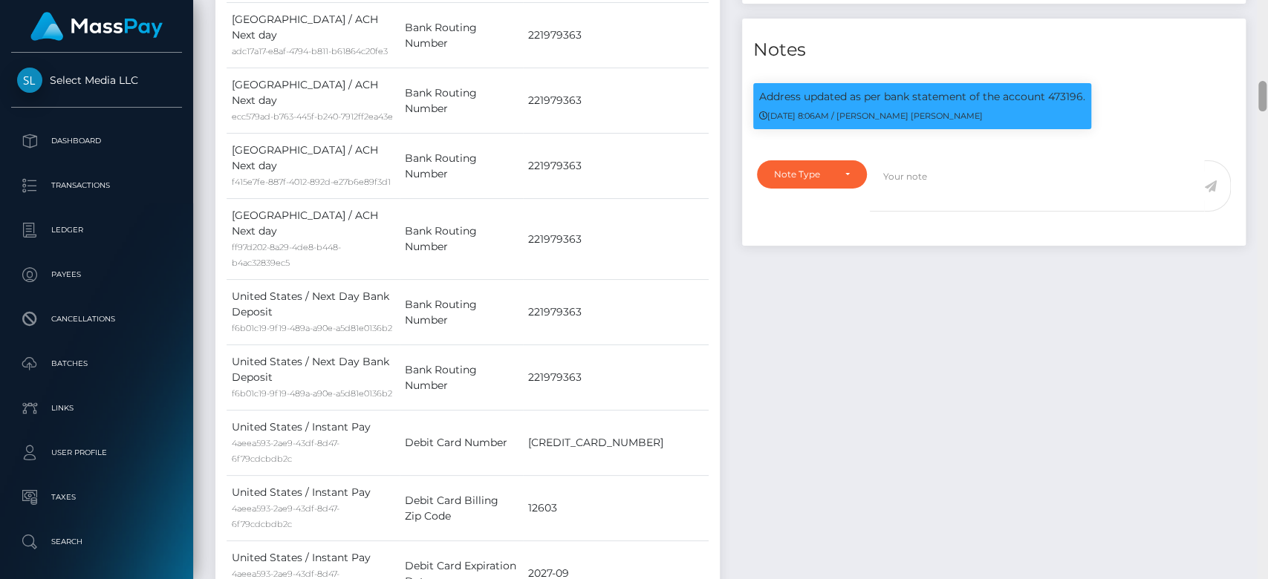
scroll to position [178, 328]
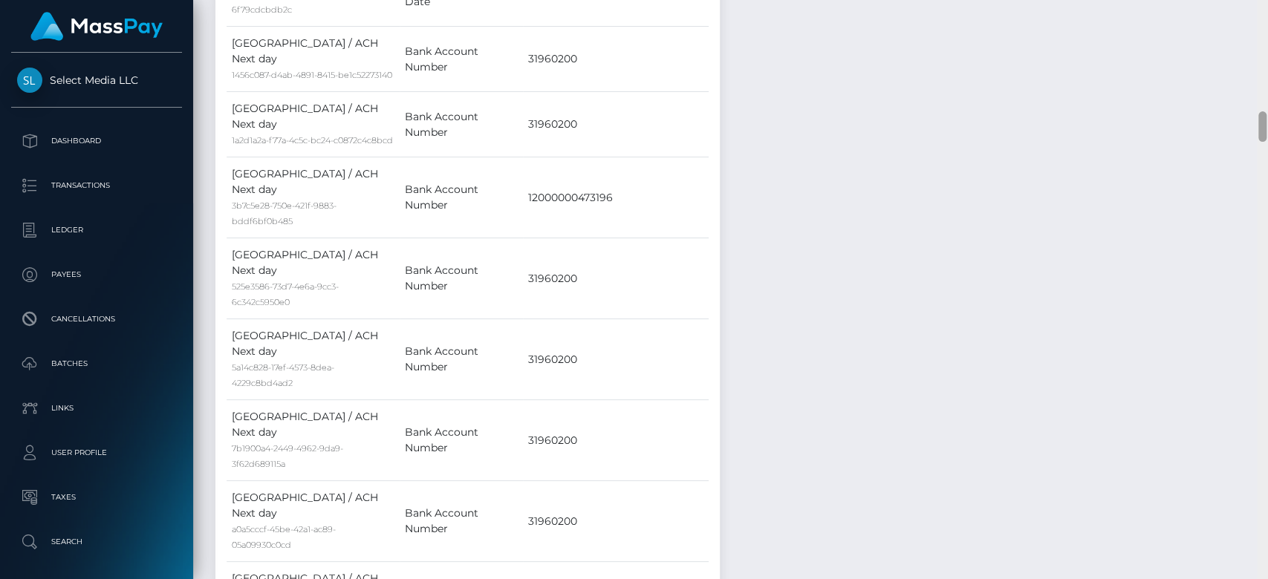
click at [1260, 180] on div at bounding box center [1262, 290] width 11 height 580
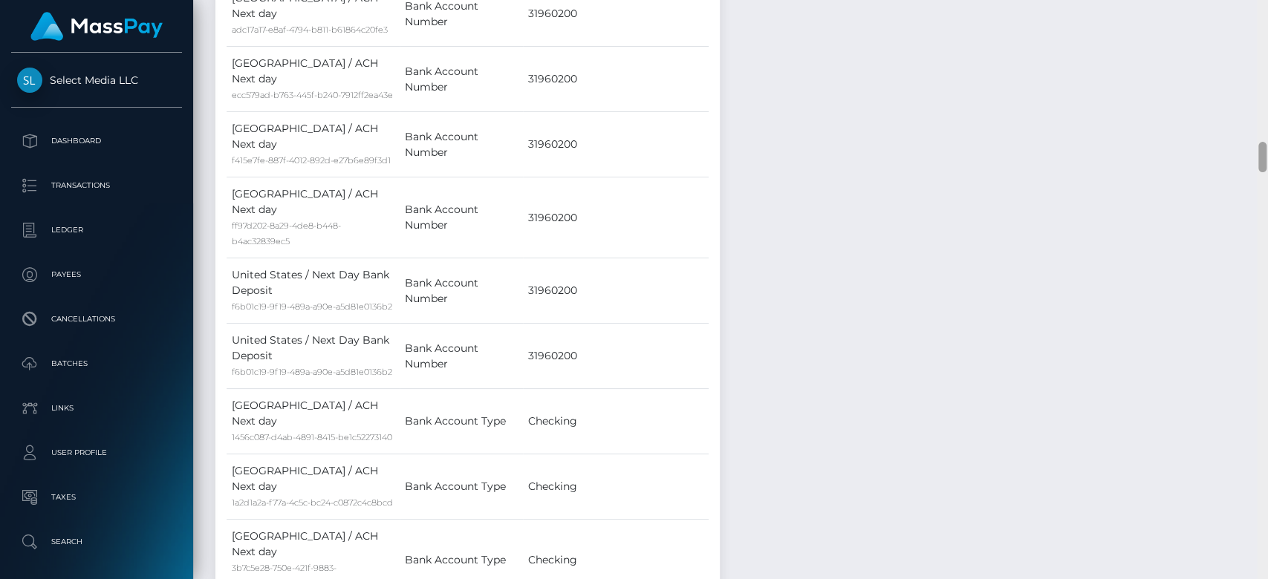
click at [1260, 180] on div at bounding box center [1262, 290] width 11 height 580
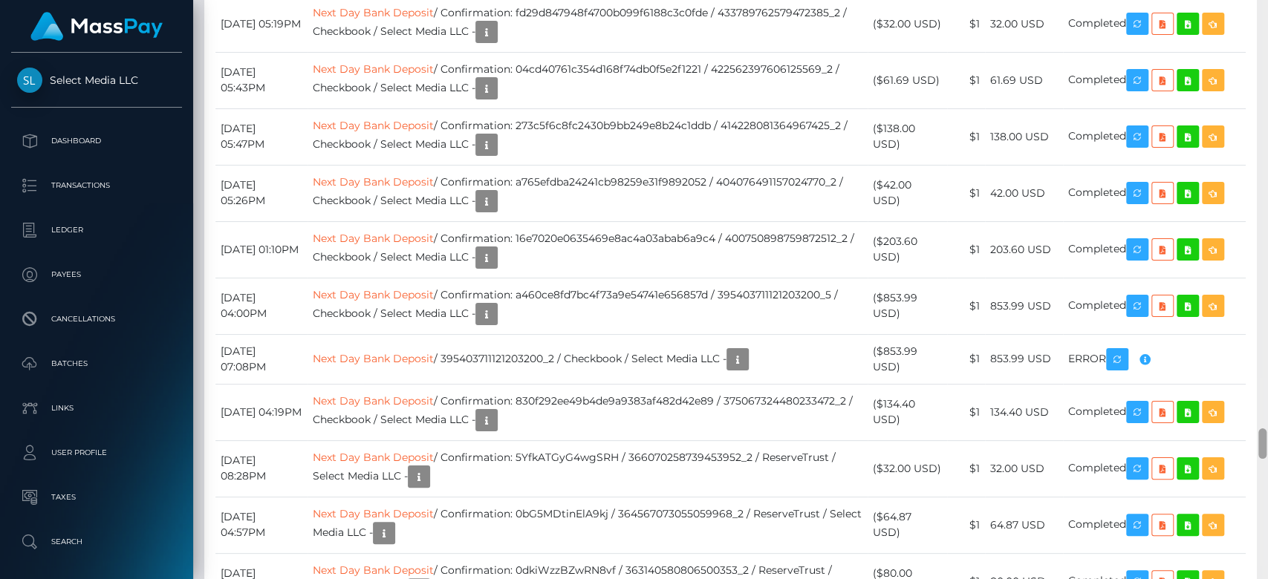
scroll to position [7978, 0]
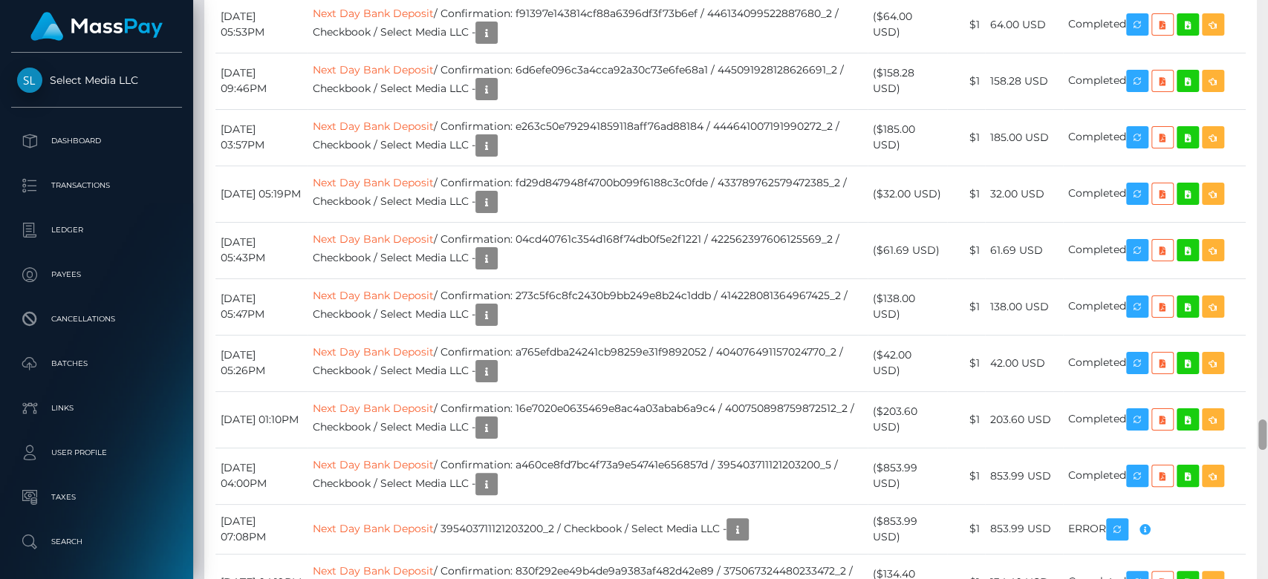
drag, startPoint x: 1260, startPoint y: 180, endPoint x: 1267, endPoint y: 426, distance: 246.7
click at [1267, 426] on div at bounding box center [1262, 290] width 11 height 580
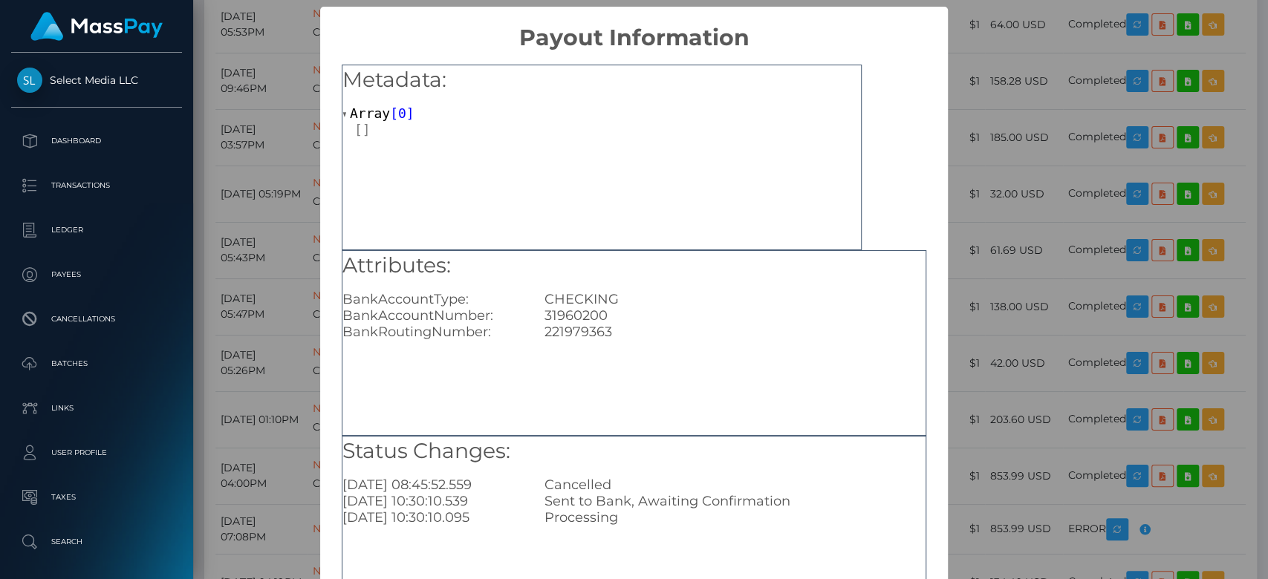
click at [1025, 321] on div "× Payout Information Metadata: Array [ 0 ] Attributes: BankAccountType: CHECKIN…" at bounding box center [634, 289] width 1268 height 579
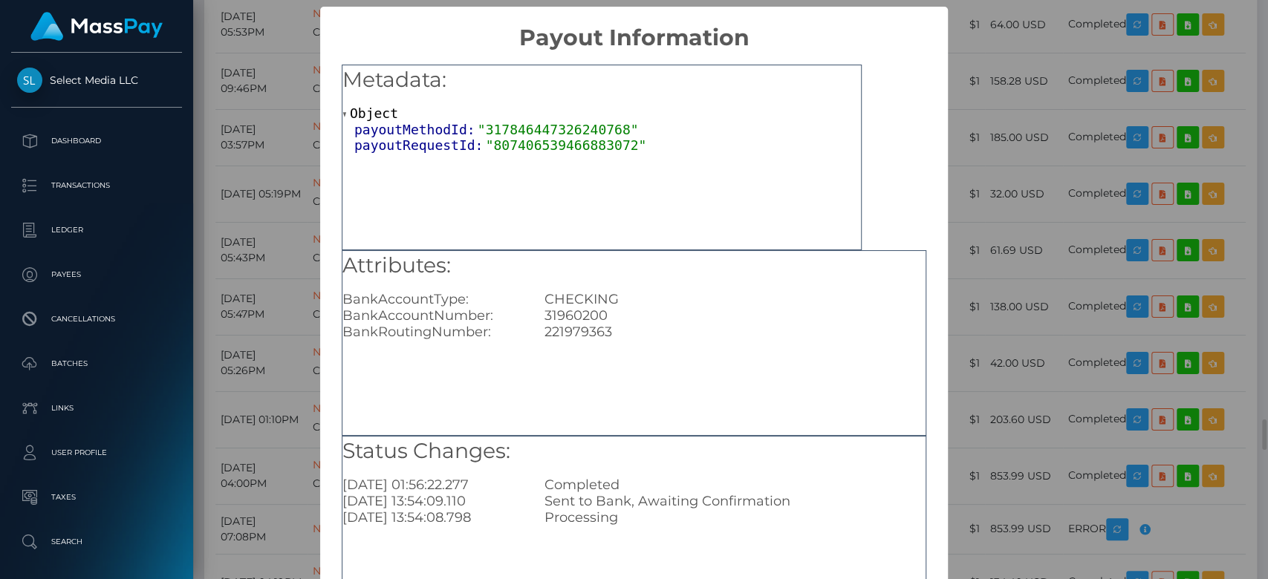
scroll to position [0, 0]
click at [635, 344] on div "Attributes: BankAccountType: CHECKING BankAccountNumber: 31960200 BankRoutingNu…" at bounding box center [634, 343] width 585 height 186
click at [1038, 378] on div "× Payout Information Metadata: Object payoutMethodId: "317846447326240768" payo…" at bounding box center [634, 289] width 1268 height 579
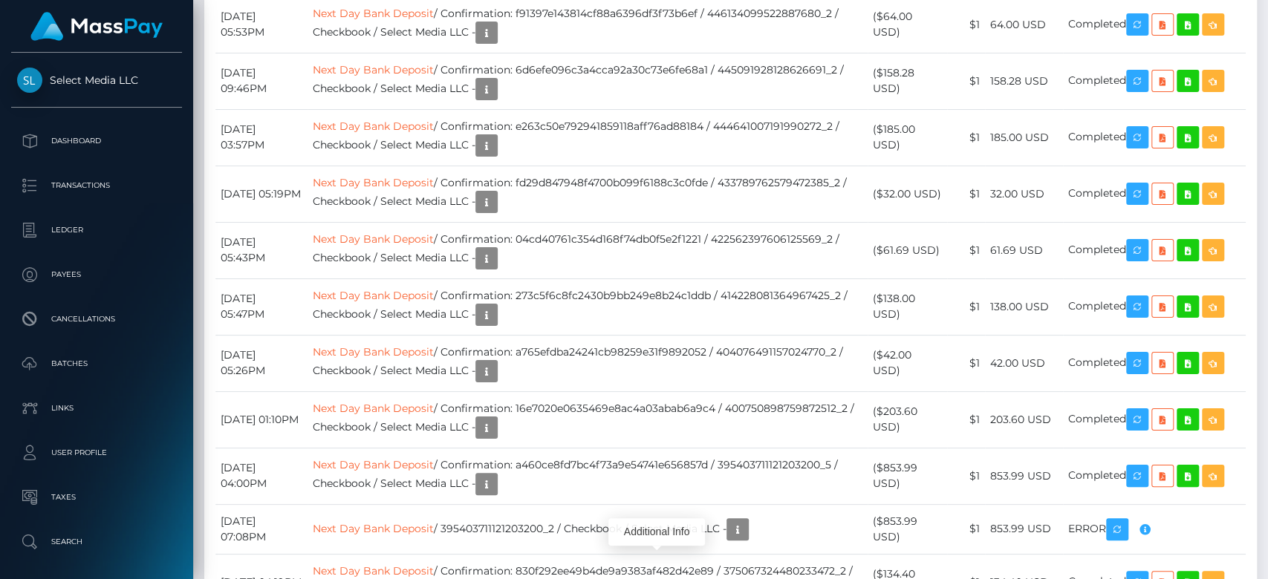
scroll to position [178, 328]
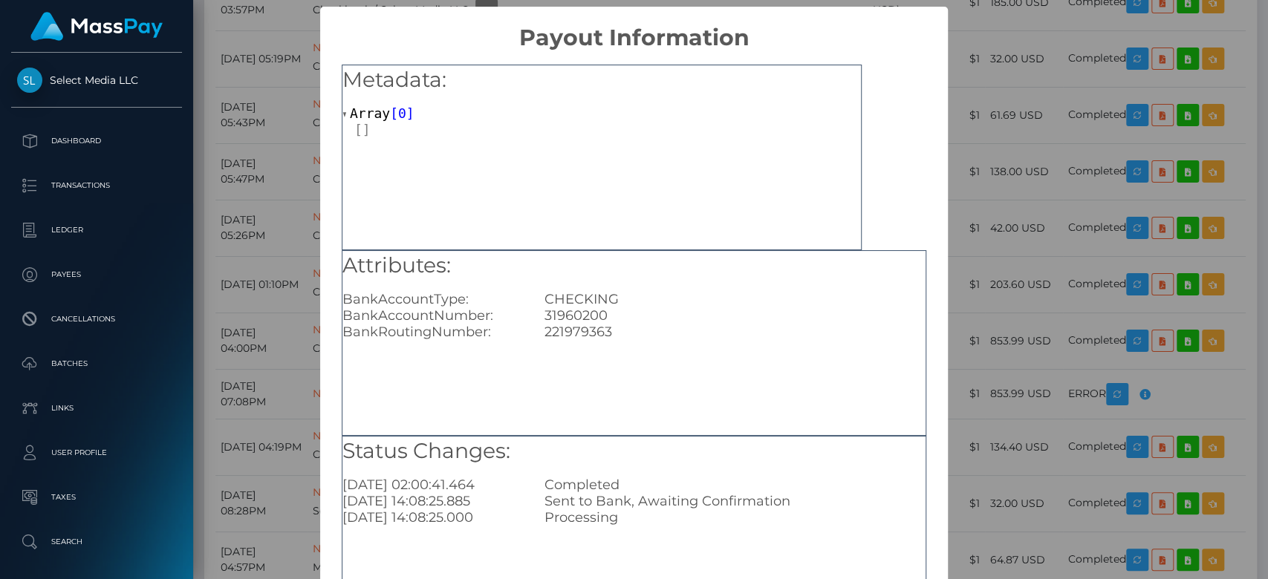
click at [985, 340] on div "× Payout Information Metadata: Array [ 0 ] Attributes: BankAccountType: CHECKIN…" at bounding box center [634, 289] width 1268 height 579
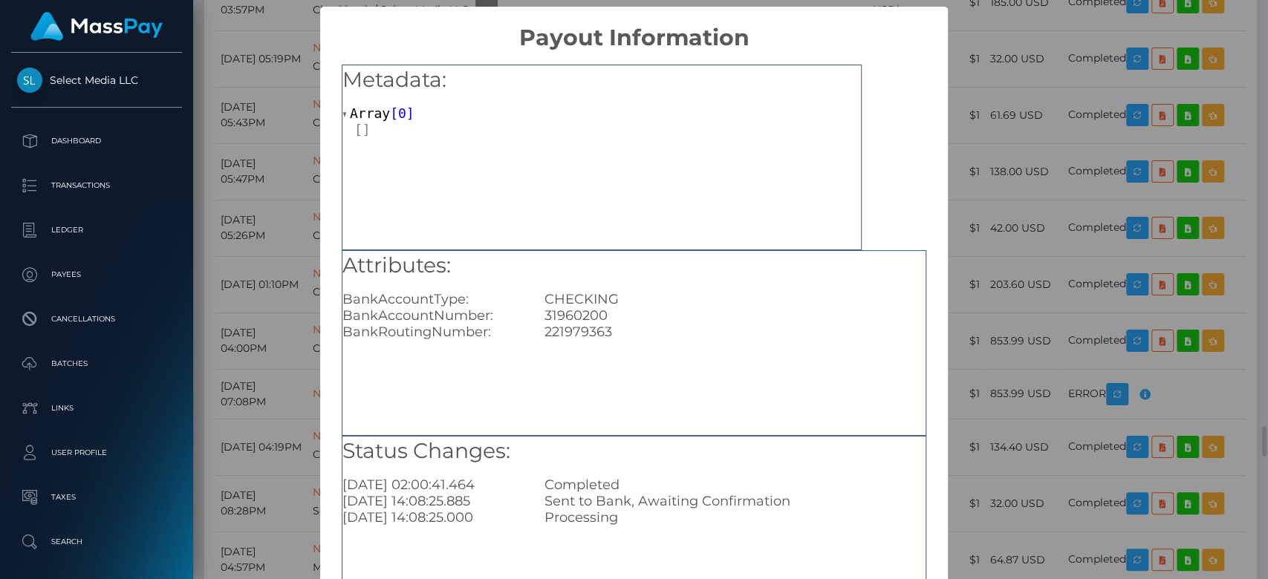
click at [1025, 319] on div "× Payout Information Metadata: Array [ 0 ] Attributes: BankAccountType: CHECKIN…" at bounding box center [634, 289] width 1268 height 579
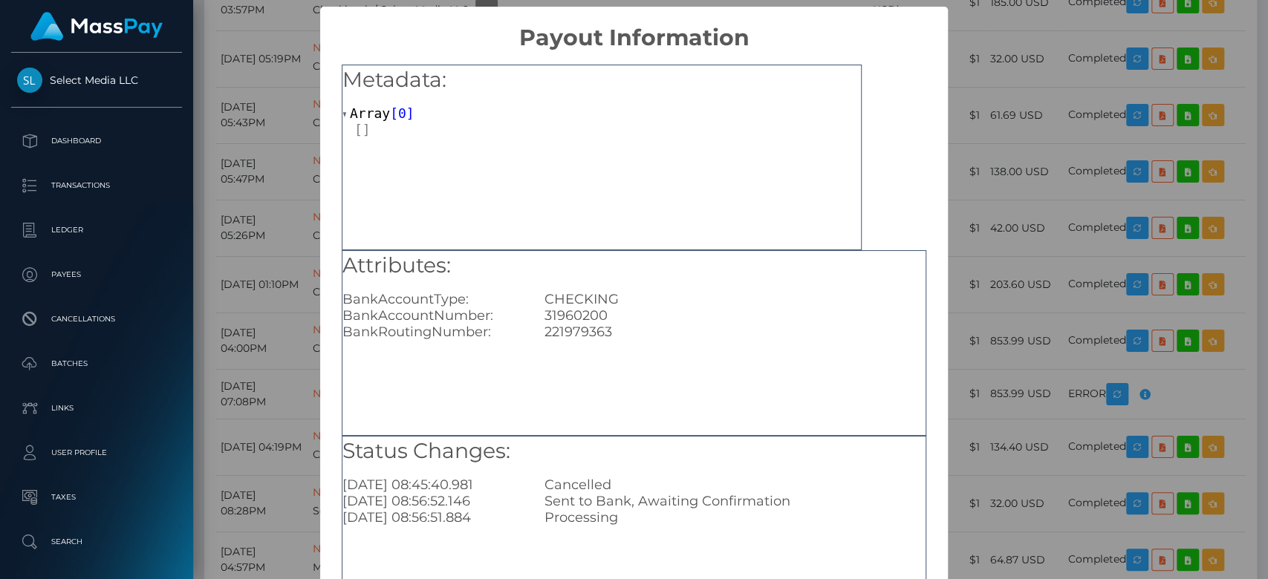
click at [1048, 369] on div "× Payout Information Metadata: Array [ 0 ] Attributes: BankAccountType: CHECKIN…" at bounding box center [634, 289] width 1268 height 579
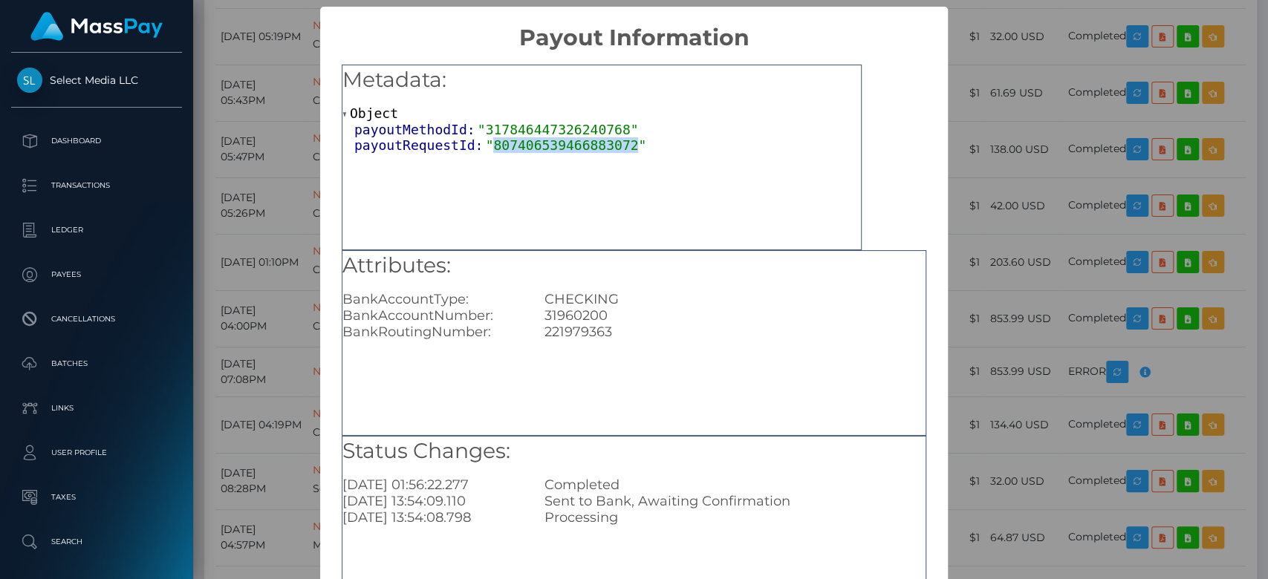
drag, startPoint x: 479, startPoint y: 143, endPoint x: 608, endPoint y: 144, distance: 129.3
click at [608, 144] on span ""807406539466883072"" at bounding box center [566, 145] width 161 height 16
copy span "807406539466883072"
click at [1061, 224] on div "× Payout Information Metadata: Object payoutMethodId: "317846447326240768" payo…" at bounding box center [634, 289] width 1268 height 579
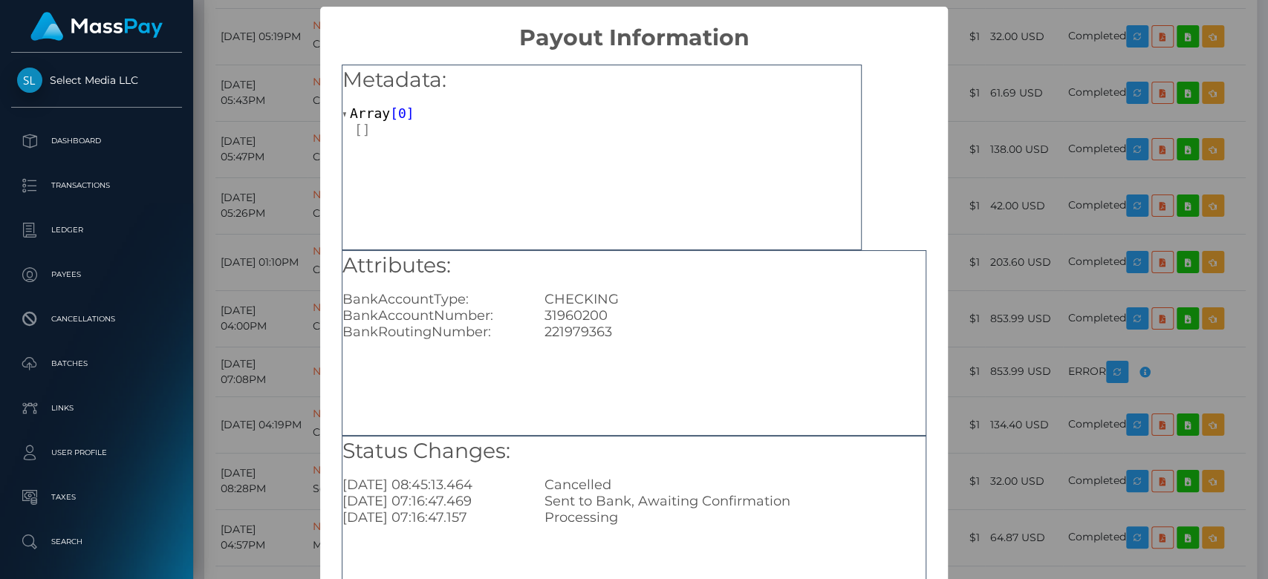
click at [299, 217] on div "× Payout Information Metadata: Array [ 0 ] Attributes: BankAccountType: CHECKIN…" at bounding box center [634, 289] width 1268 height 579
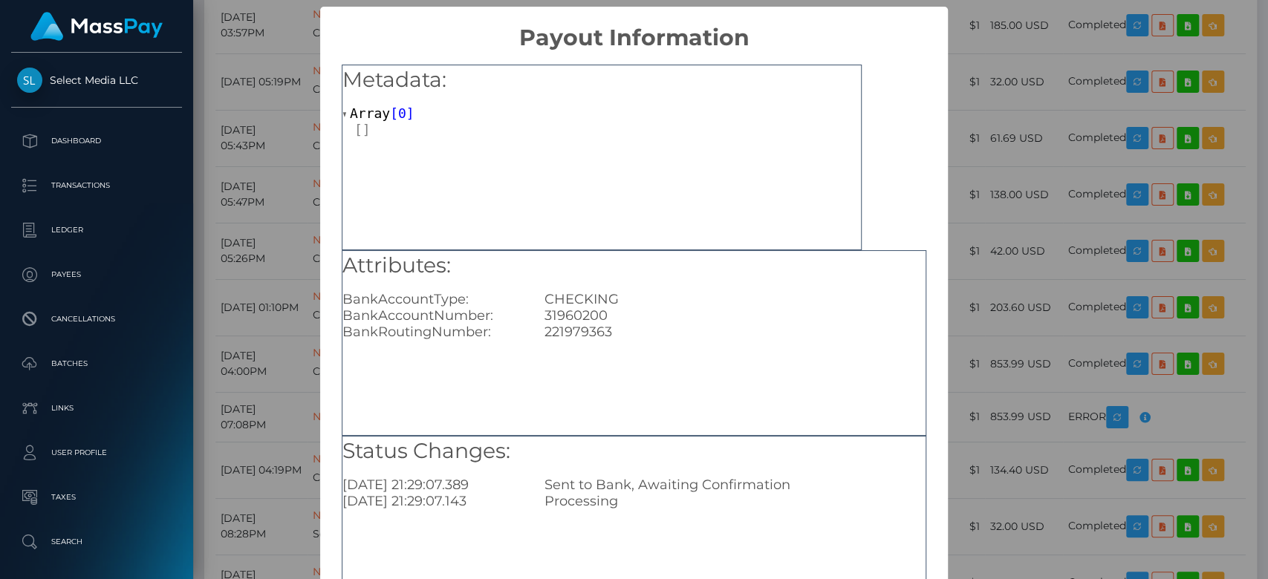
click at [997, 274] on div "× Payout Information Metadata: Array [ 0 ] Attributes: BankAccountType: CHECKIN…" at bounding box center [634, 289] width 1268 height 579
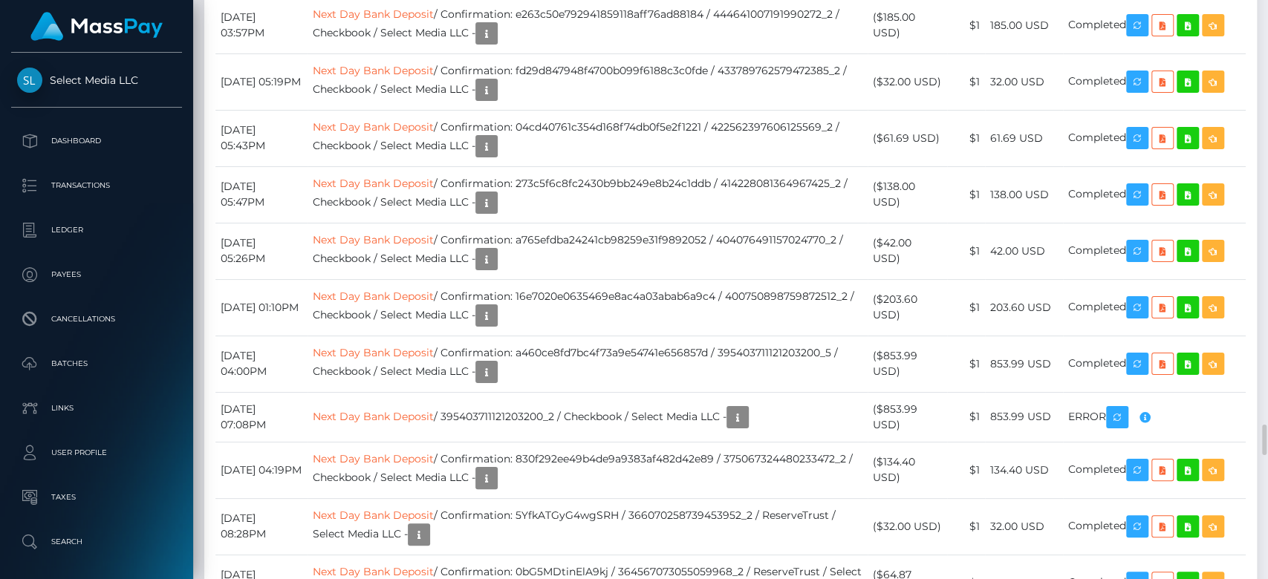
drag, startPoint x: 499, startPoint y: 152, endPoint x: 688, endPoint y: 157, distance: 189.5
copy td "8f7349522b21421fb27ac2921447ebbd"
